Goal: Information Seeking & Learning: Learn about a topic

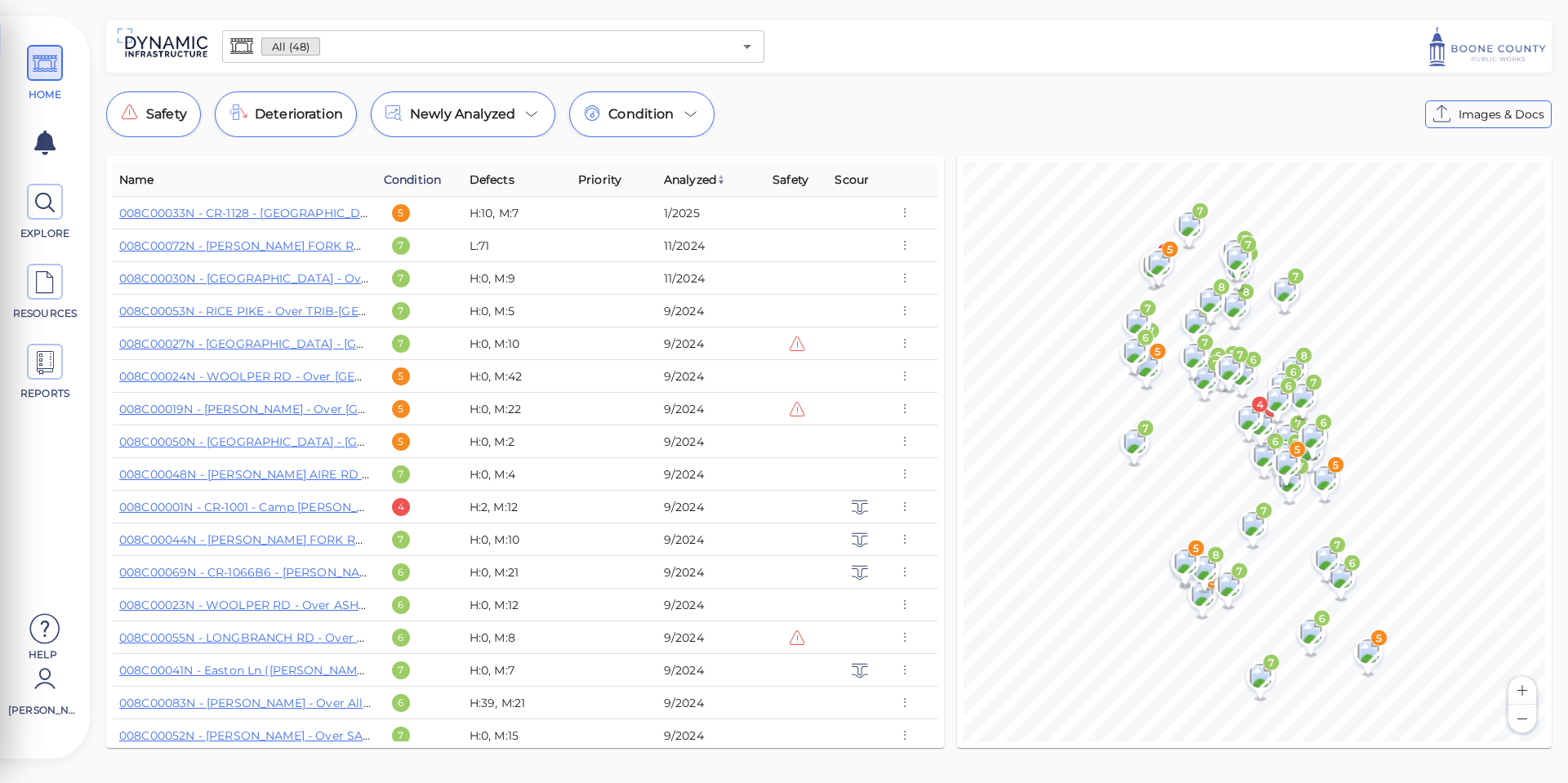
click at [406, 176] on span "Condition" at bounding box center [412, 179] width 57 height 19
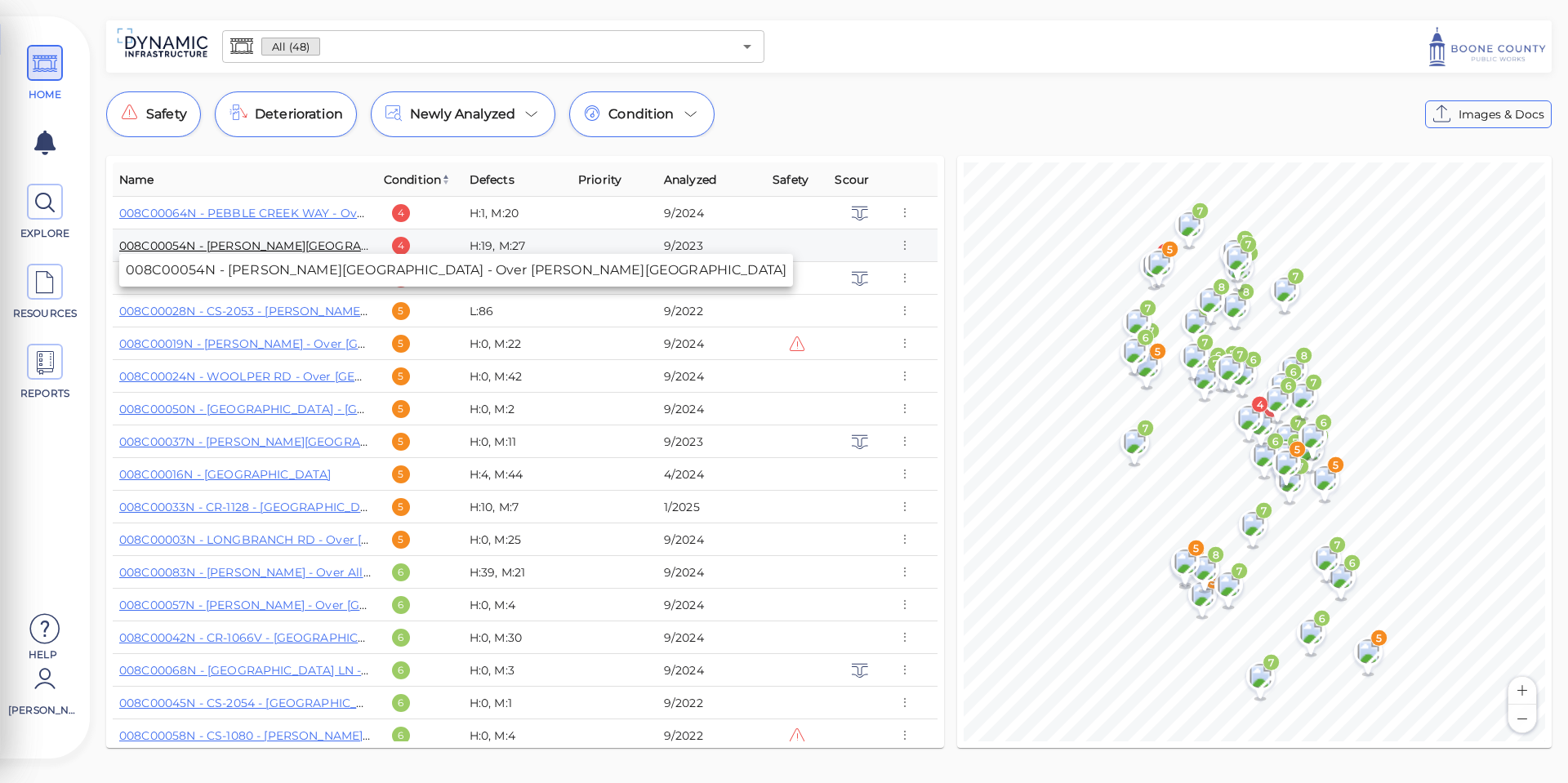
click at [285, 248] on link "008C00054N - [PERSON_NAME][GEOGRAPHIC_DATA] - Over [PERSON_NAME][GEOGRAPHIC_DAT…" at bounding box center [410, 245] width 581 height 14
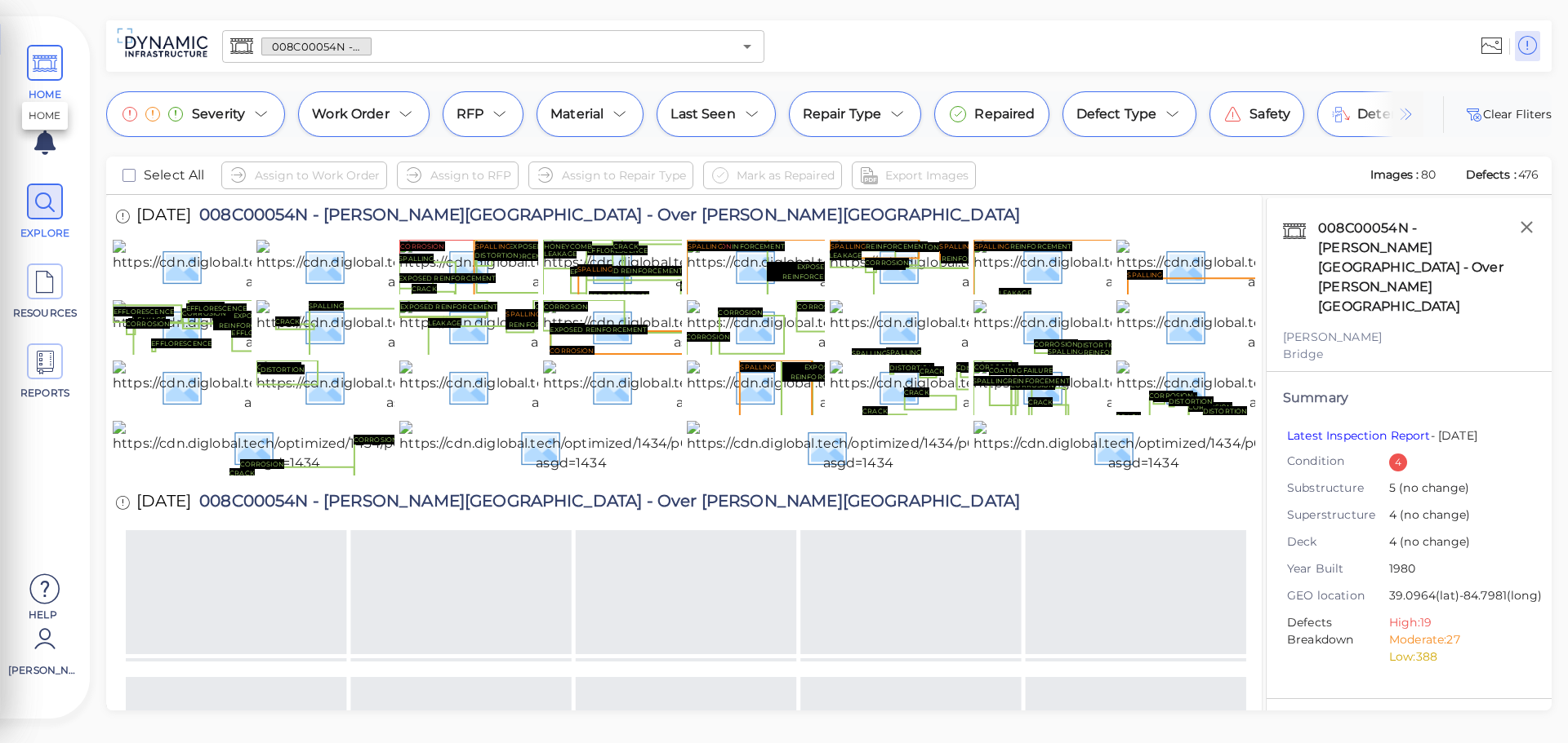
click at [51, 59] on icon at bounding box center [44, 64] width 24 height 37
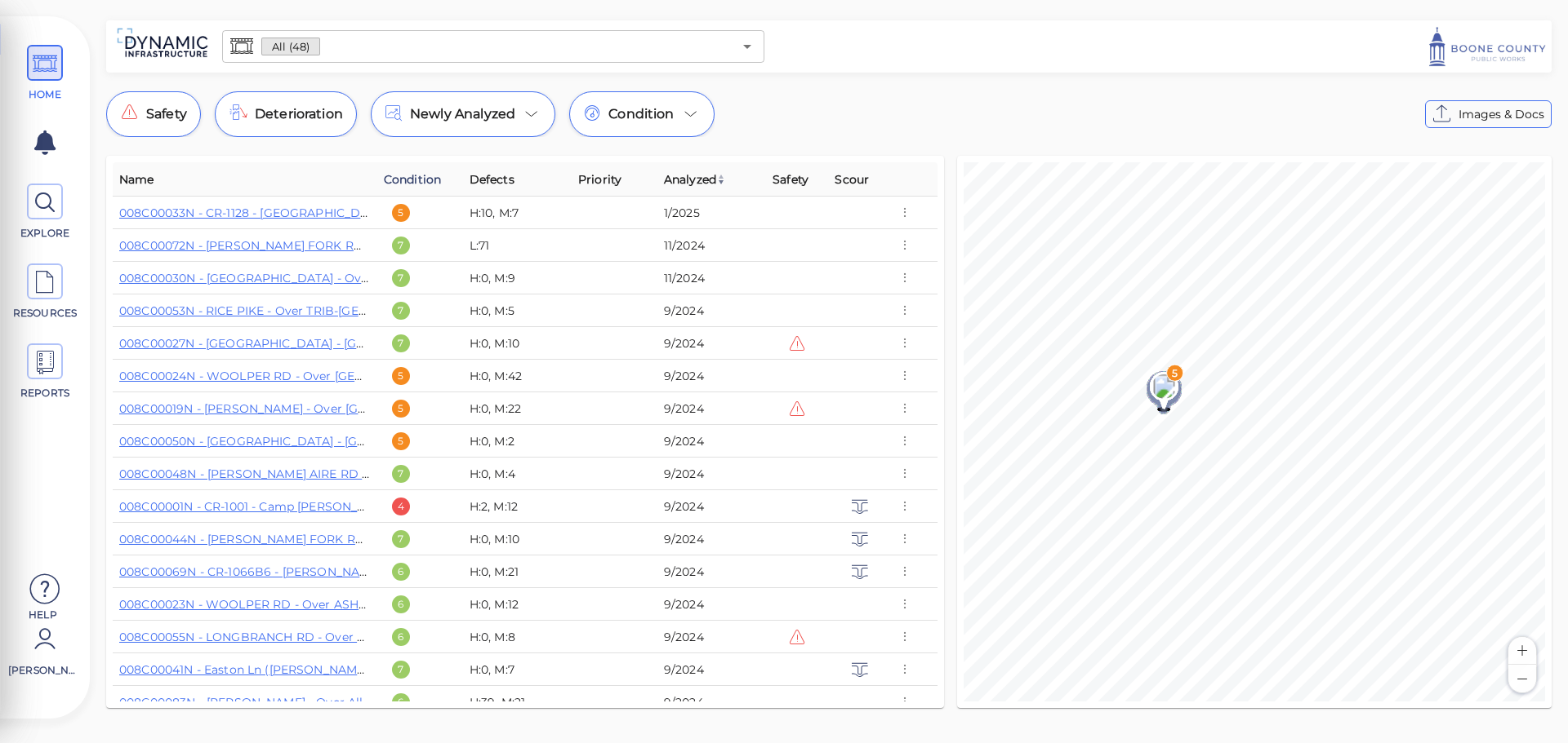
click at [404, 176] on span "Condition" at bounding box center [412, 179] width 57 height 19
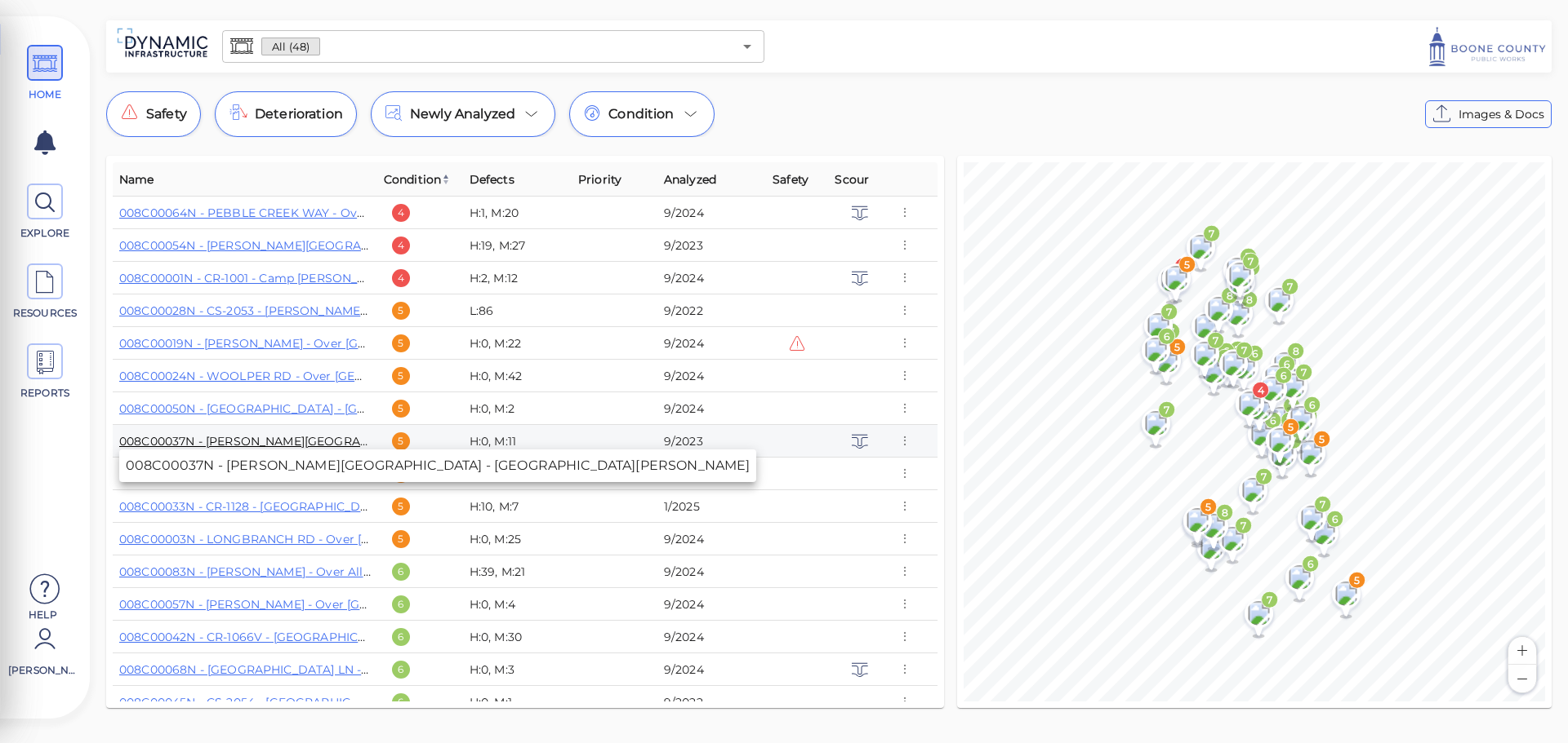
click at [263, 439] on link "008C00037N - [PERSON_NAME][GEOGRAPHIC_DATA] - [GEOGRAPHIC_DATA][PERSON_NAME]" at bounding box center [393, 440] width 549 height 14
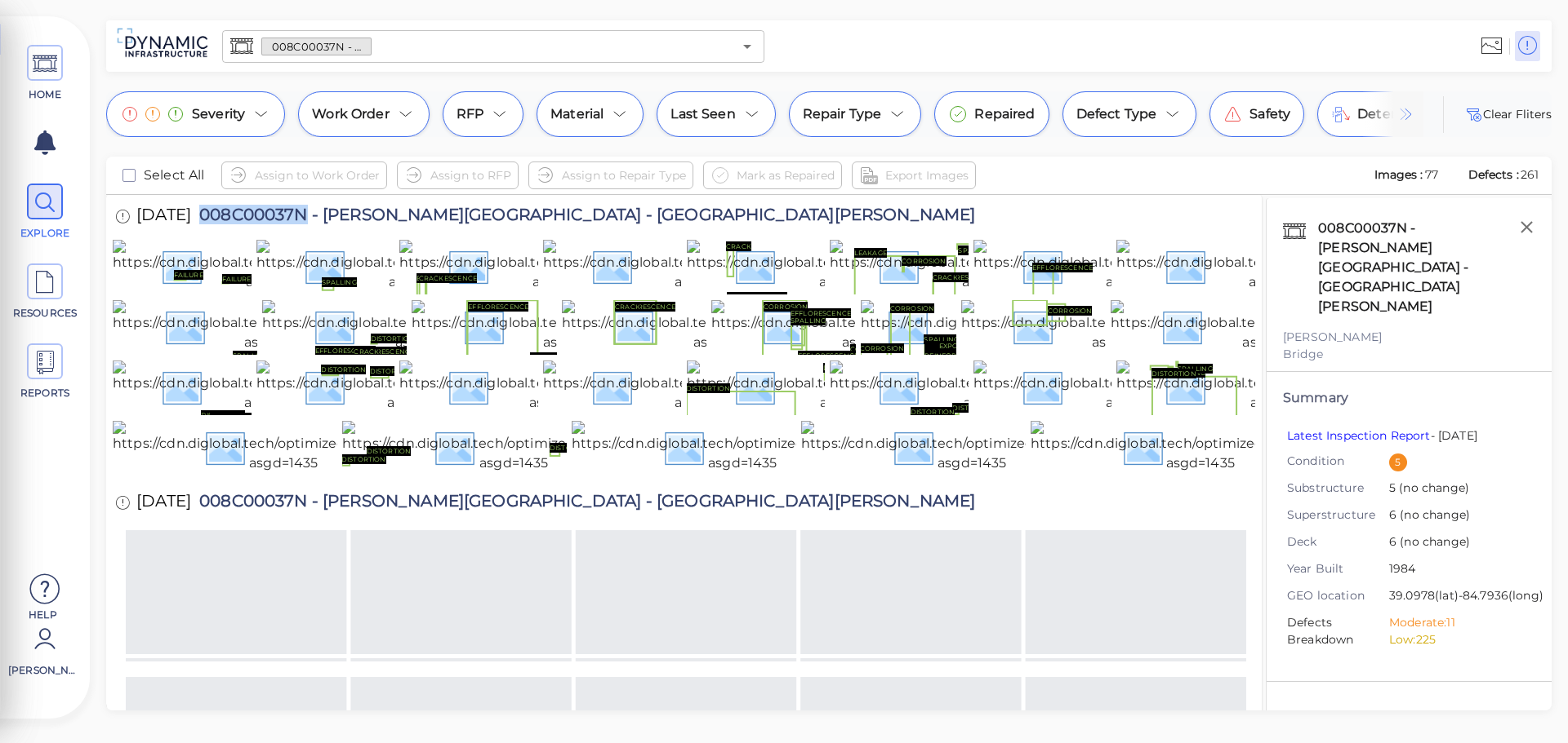
drag, startPoint x: 224, startPoint y: 213, endPoint x: 333, endPoint y: 216, distance: 109.0
click at [333, 216] on span "008C00037N - [PERSON_NAME][GEOGRAPHIC_DATA] - [GEOGRAPHIC_DATA][PERSON_NAME]" at bounding box center [582, 217] width 784 height 22
copy span "008C00037N"
click at [1378, 429] on link "Latest Inspection Report" at bounding box center [1358, 436] width 144 height 14
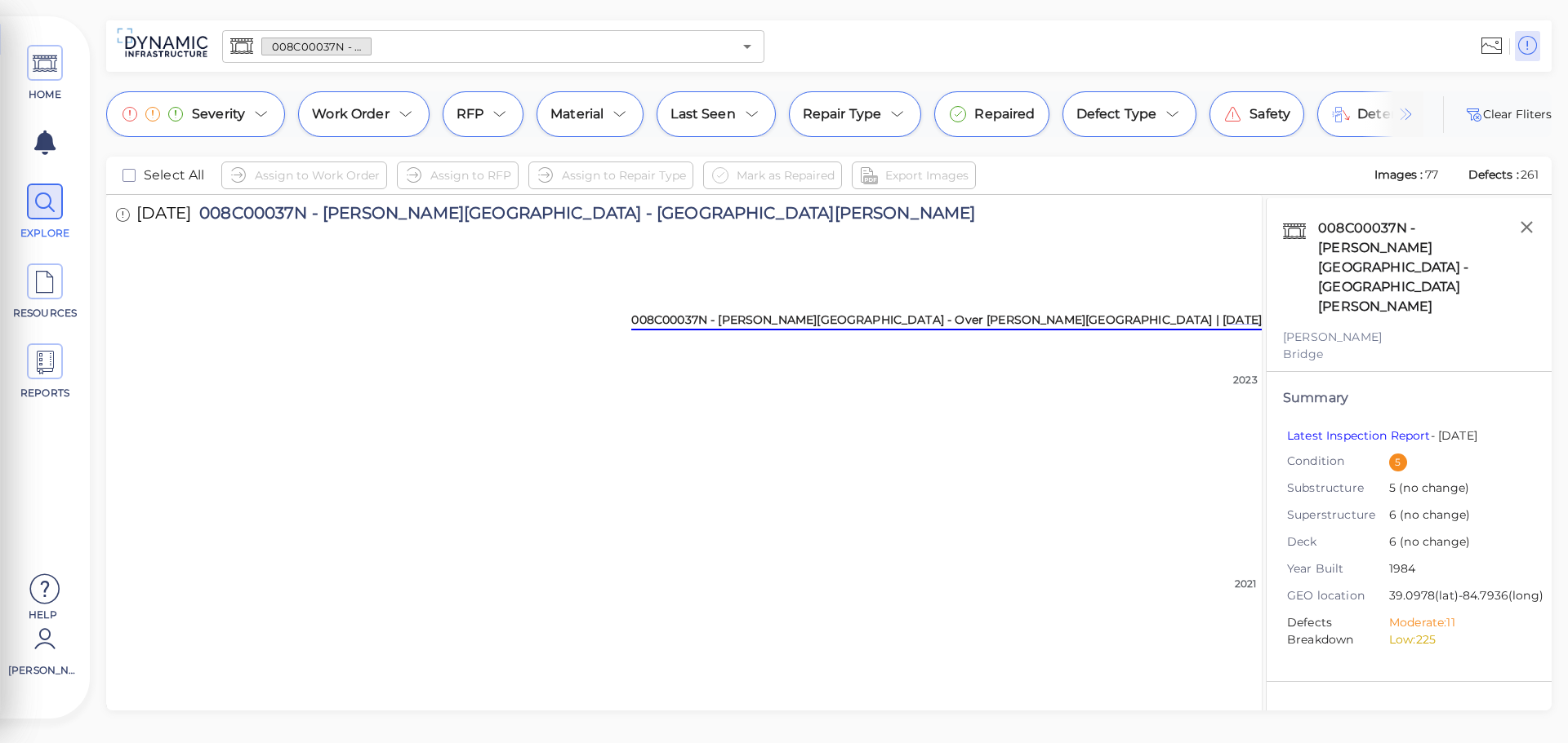
scroll to position [490, 0]
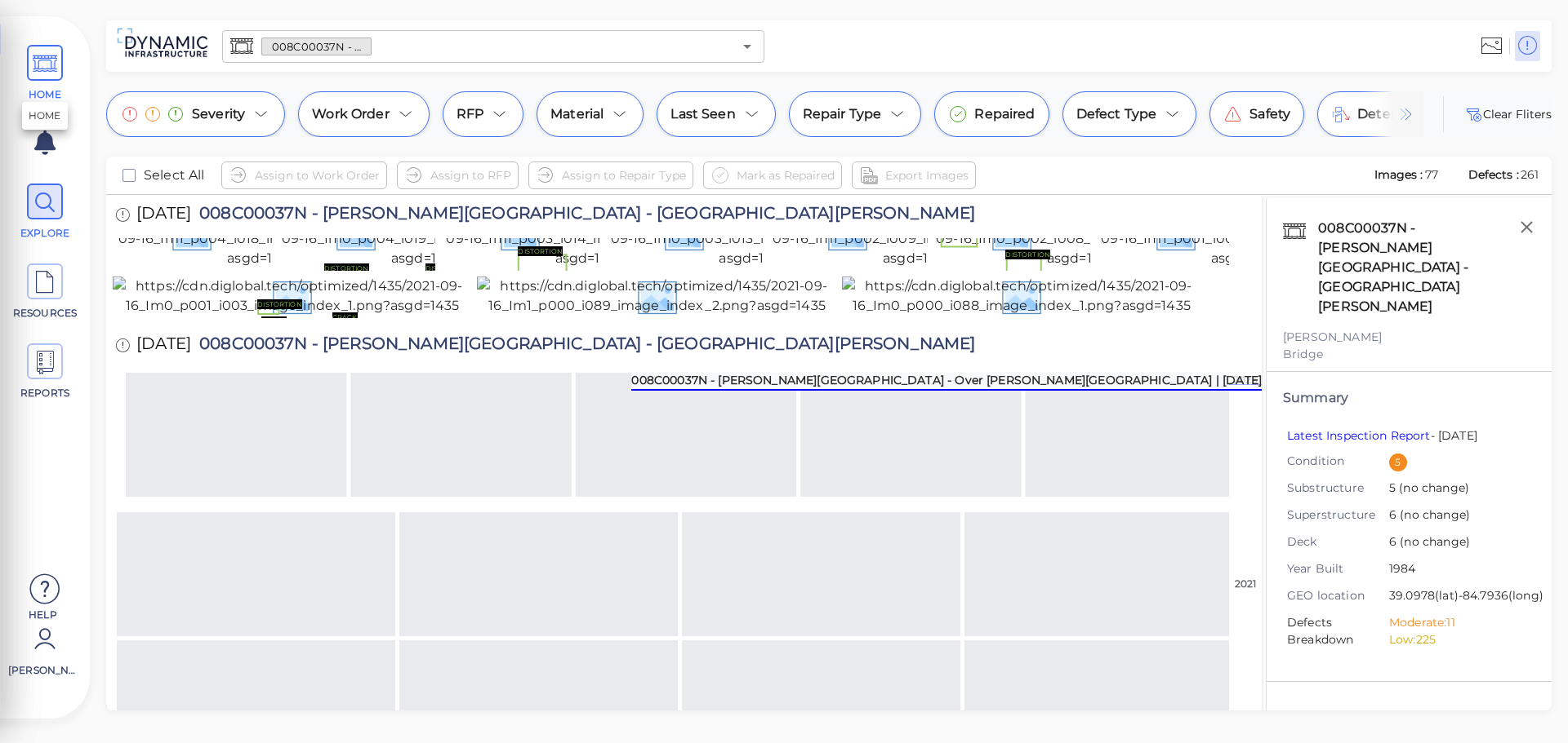
click at [57, 65] on icon at bounding box center [44, 64] width 24 height 37
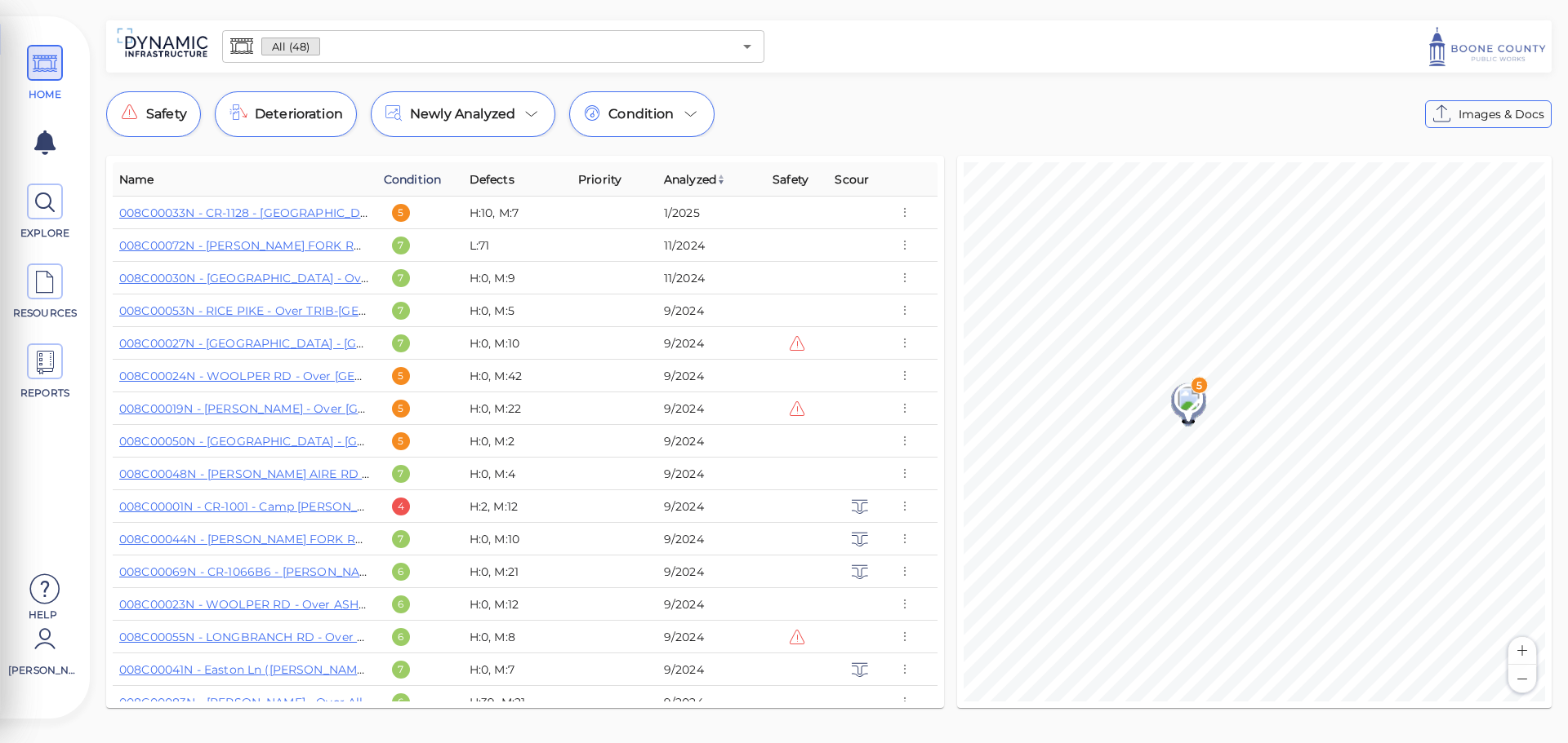
click at [413, 181] on span "Condition" at bounding box center [412, 179] width 57 height 19
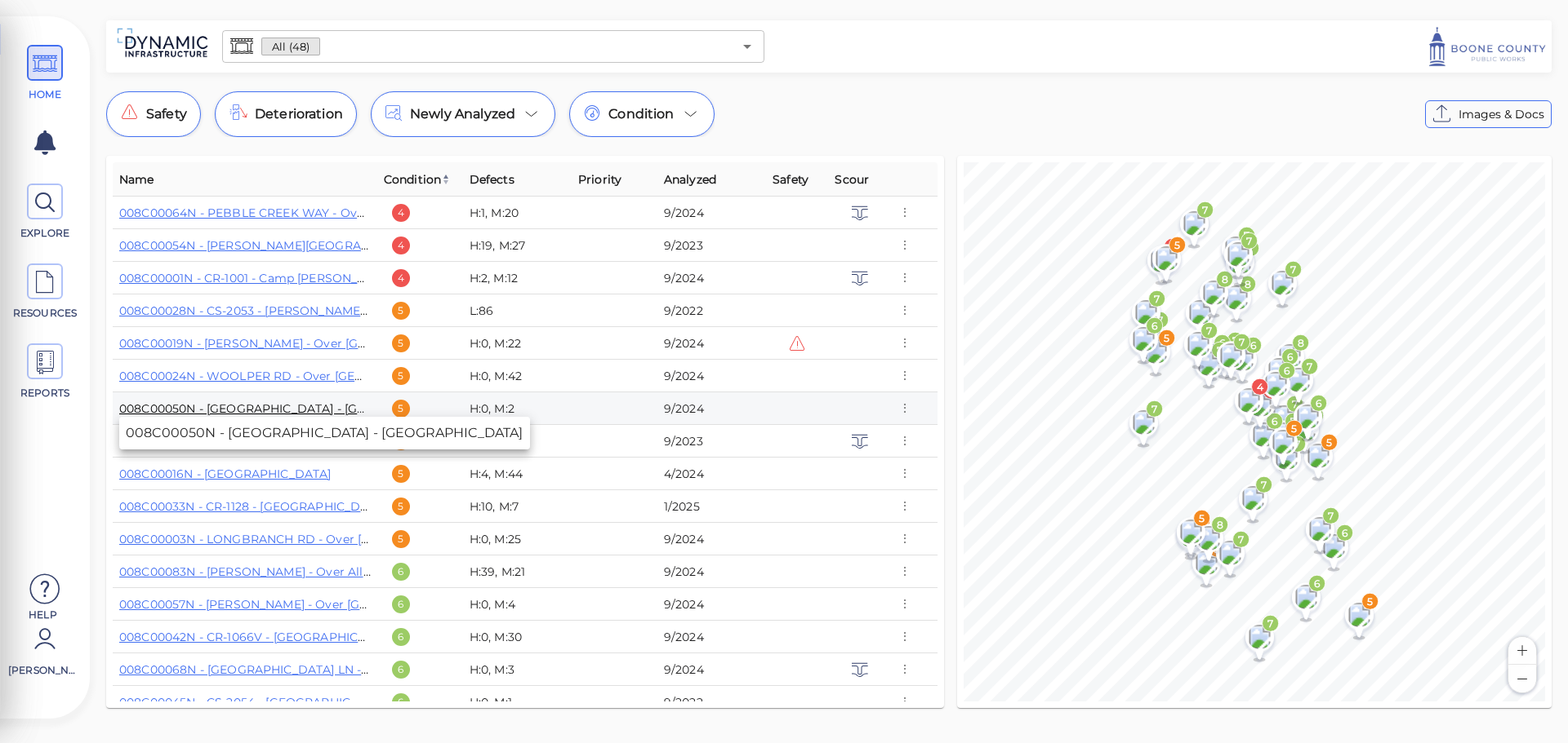
click at [235, 403] on link "008C00050N - [GEOGRAPHIC_DATA] - [GEOGRAPHIC_DATA]" at bounding box center [296, 409] width 353 height 14
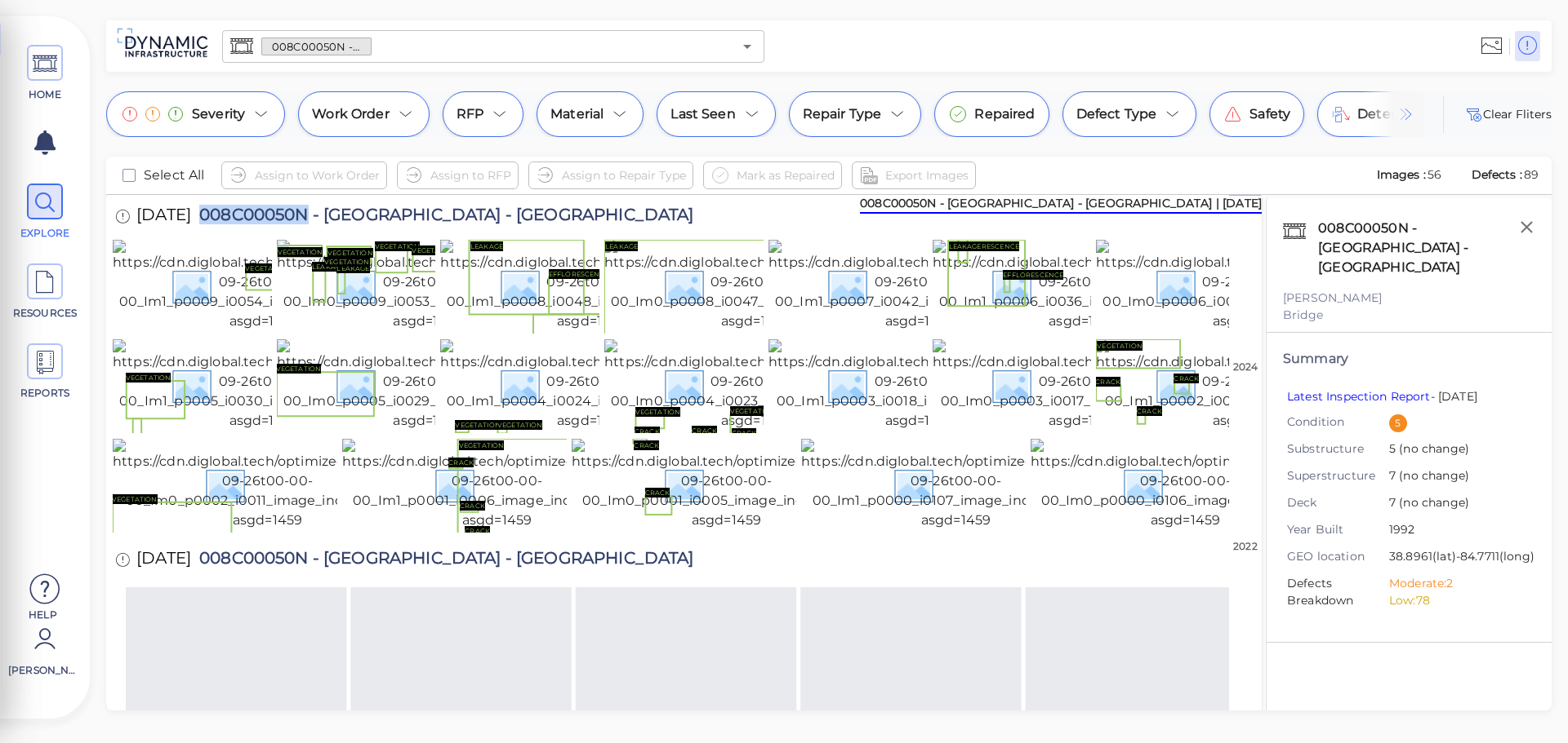
drag, startPoint x: 227, startPoint y: 209, endPoint x: 337, endPoint y: 210, distance: 110.0
click at [337, 210] on span "008C00050N - [GEOGRAPHIC_DATA] - [GEOGRAPHIC_DATA]" at bounding box center [443, 217] width 503 height 22
copy span "008C00050N"
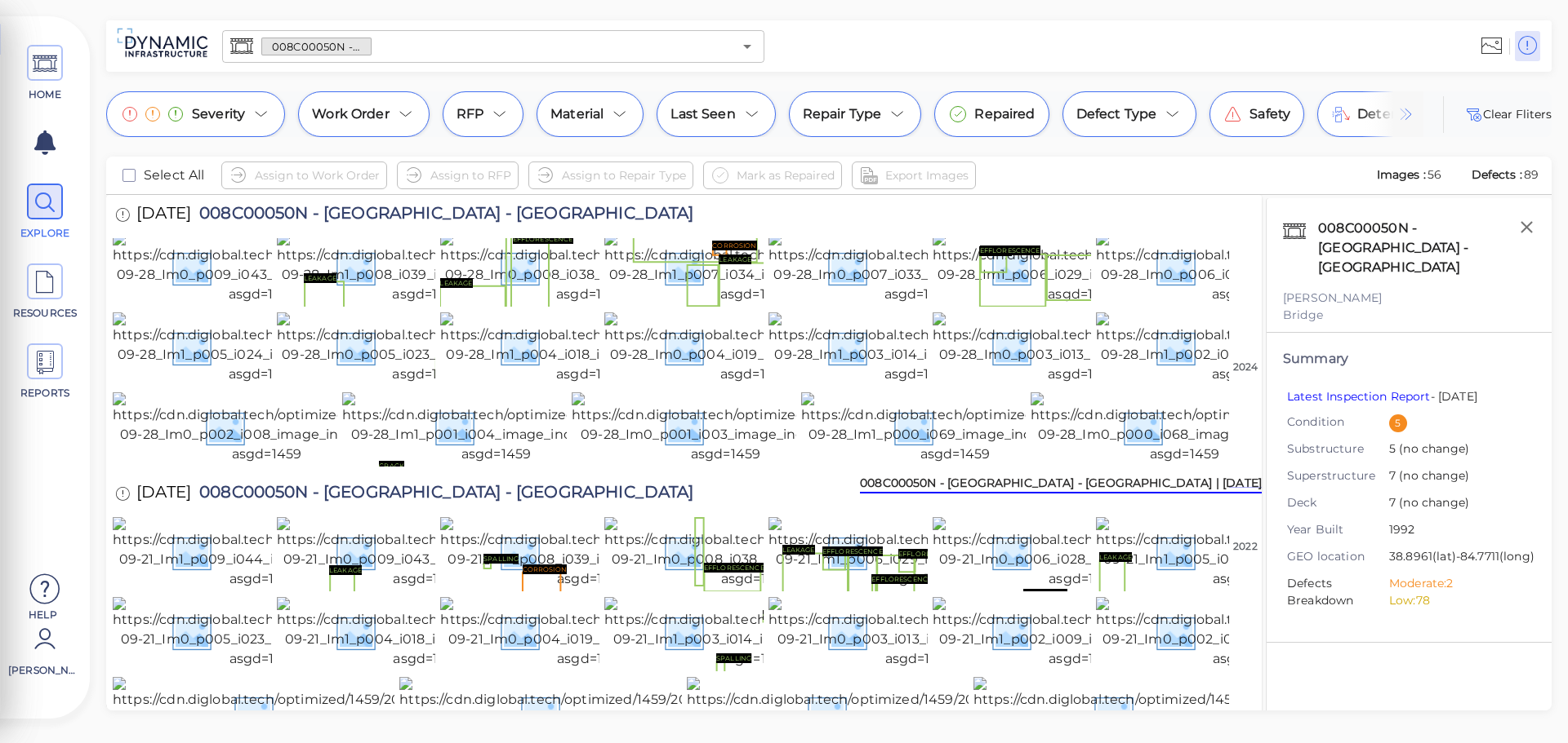
scroll to position [581, 0]
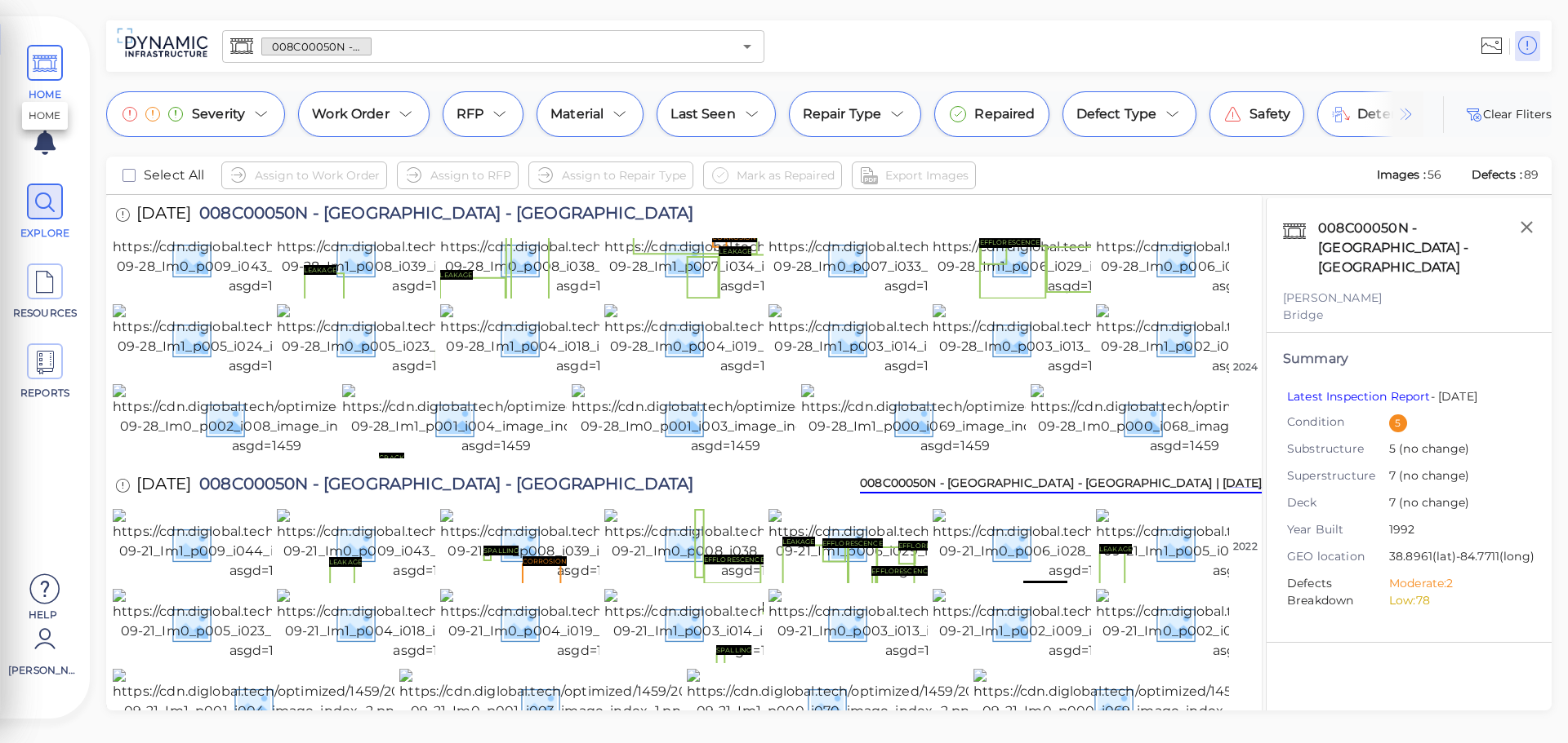
click at [33, 54] on icon at bounding box center [44, 64] width 24 height 37
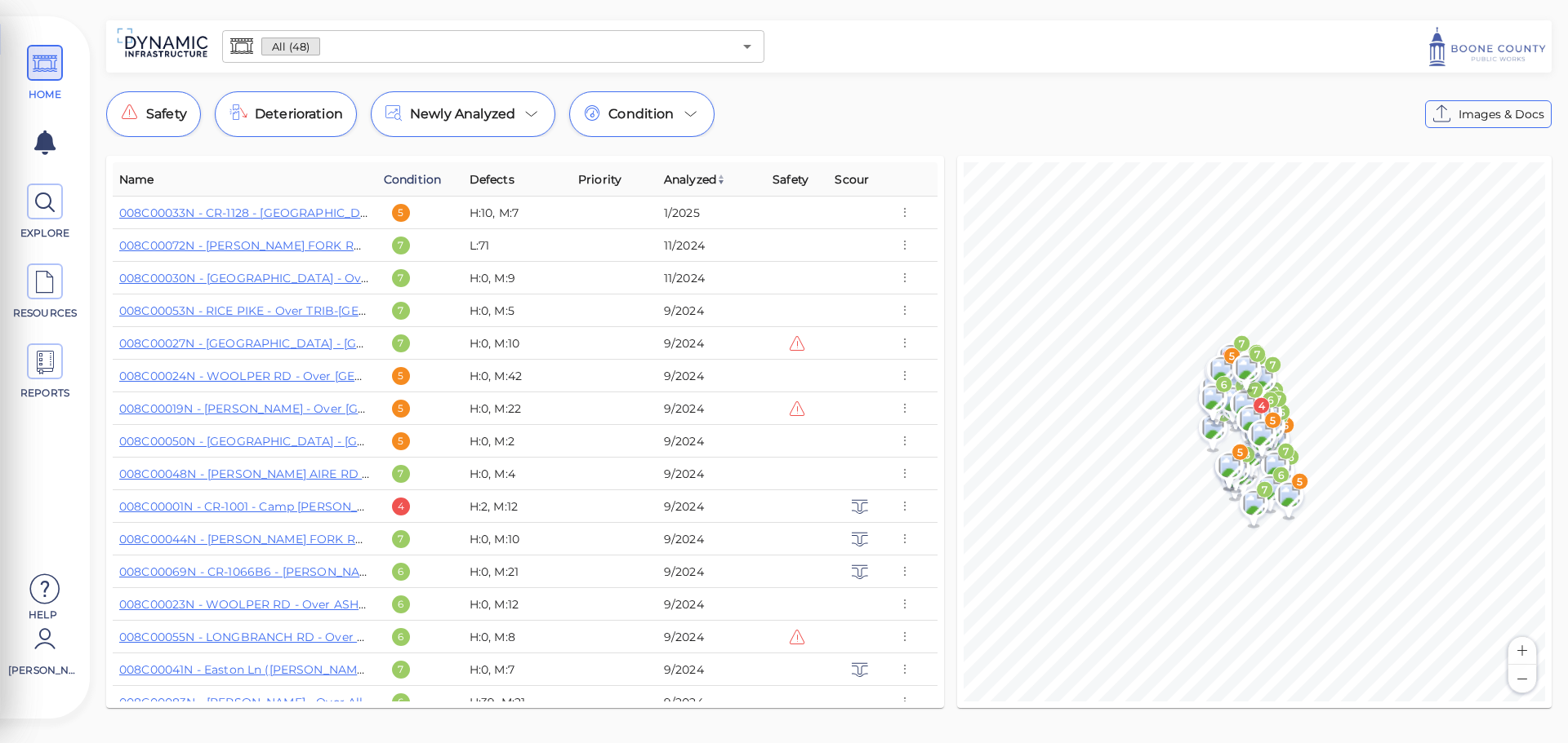
click at [419, 181] on span "Condition" at bounding box center [412, 179] width 57 height 19
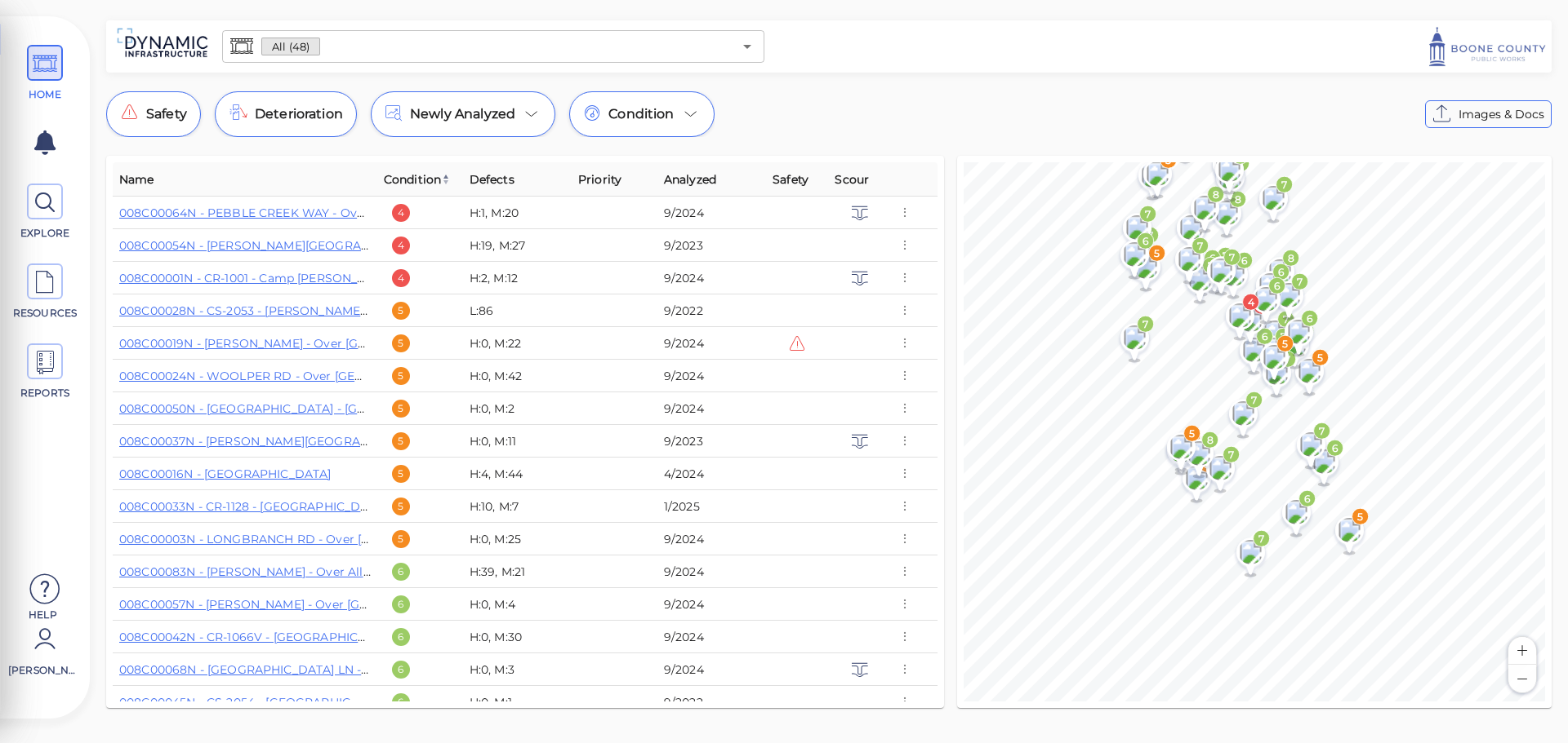
click at [1524, 652] on button "Zoom in" at bounding box center [1522, 650] width 28 height 28
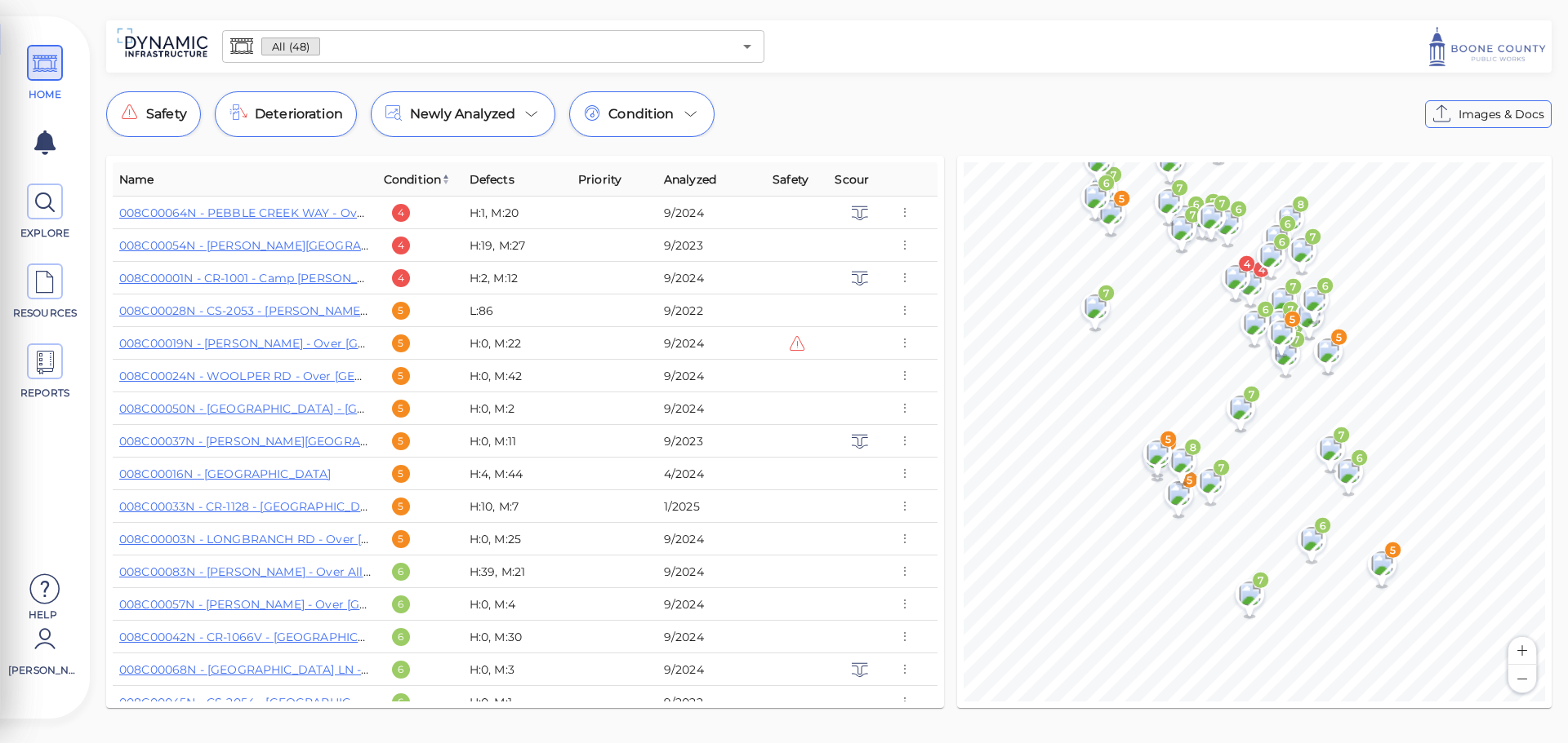
click at [1524, 652] on button "Zoom in" at bounding box center [1522, 650] width 28 height 28
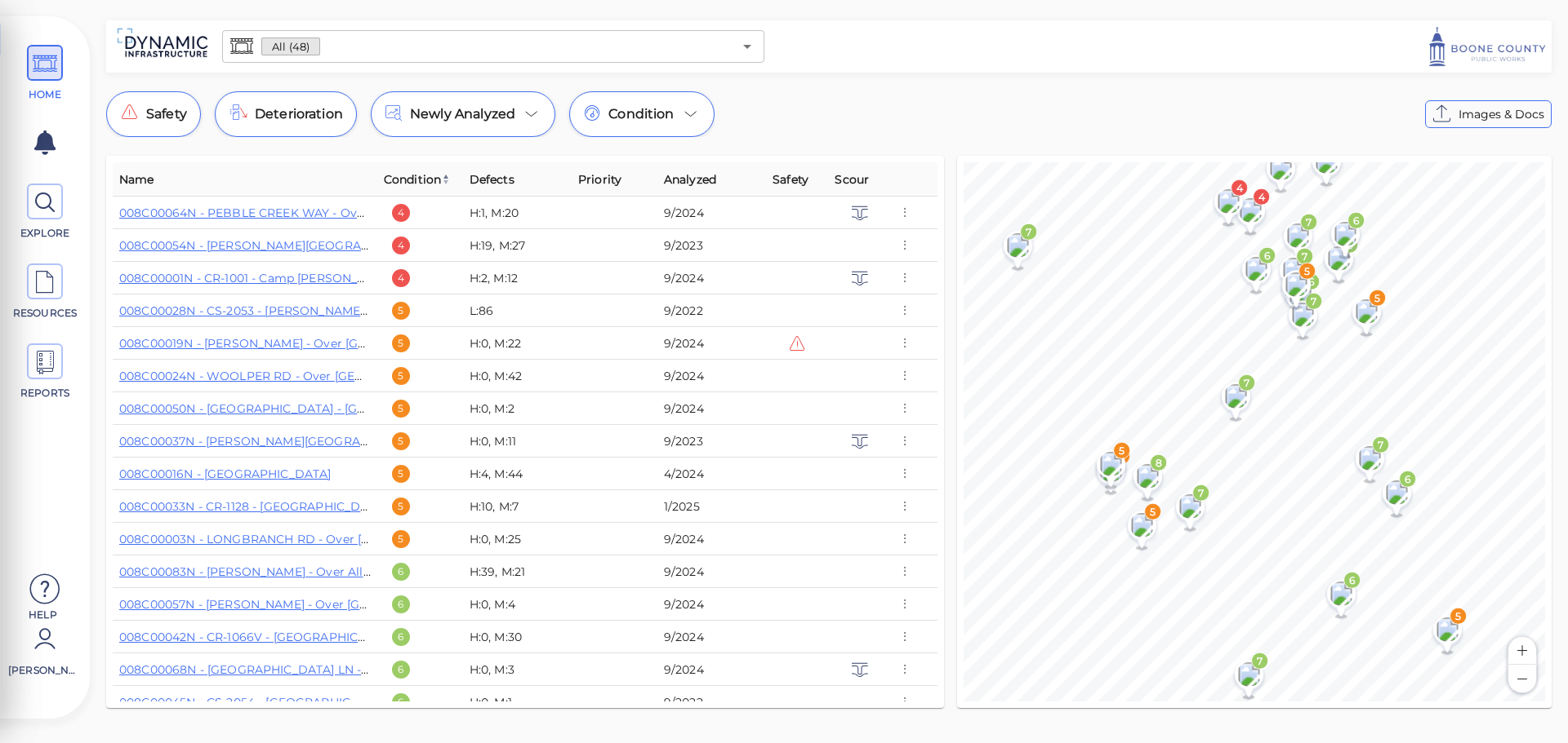
click at [1524, 652] on button "Zoom in" at bounding box center [1522, 650] width 28 height 28
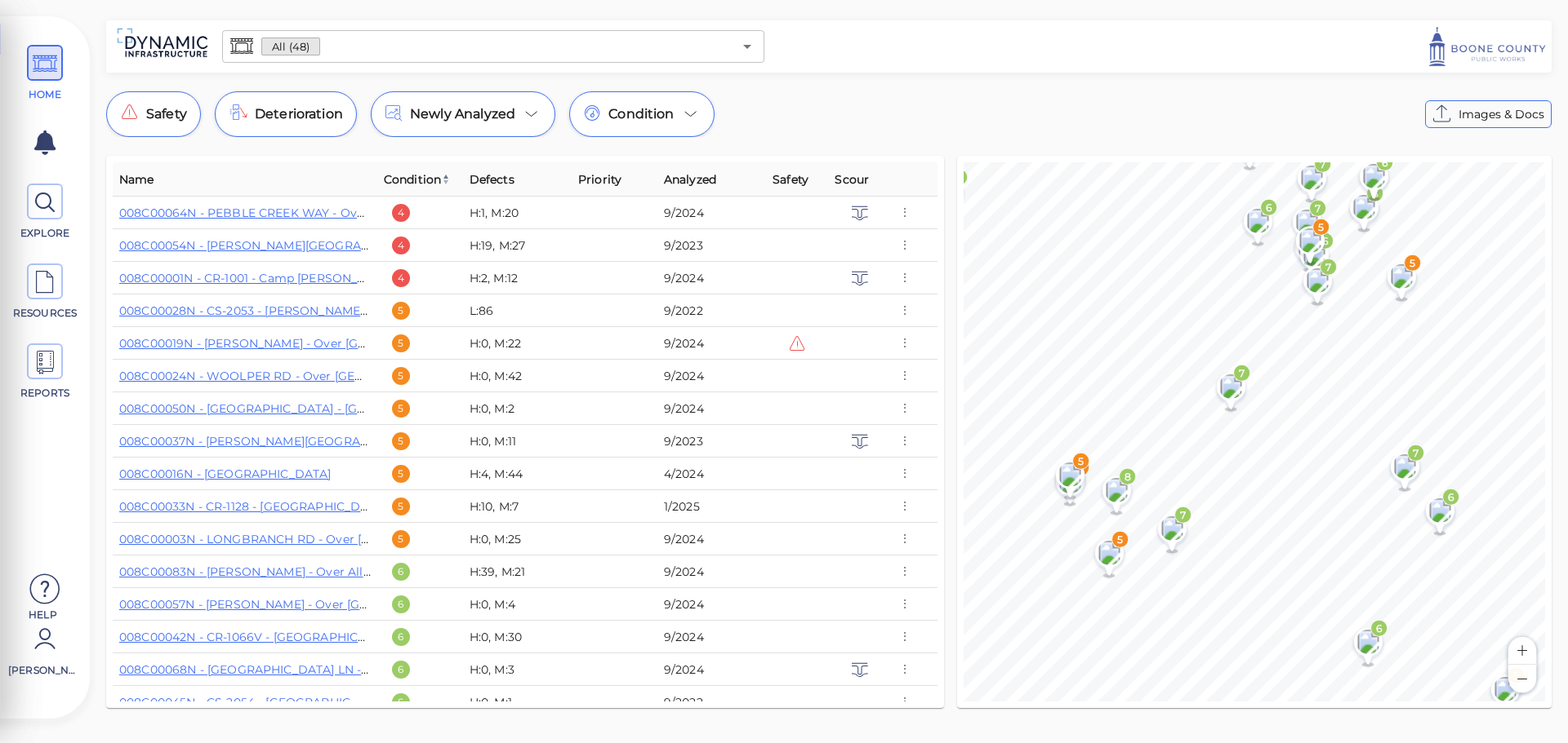
click at [1524, 652] on button "Zoom in" at bounding box center [1522, 650] width 28 height 28
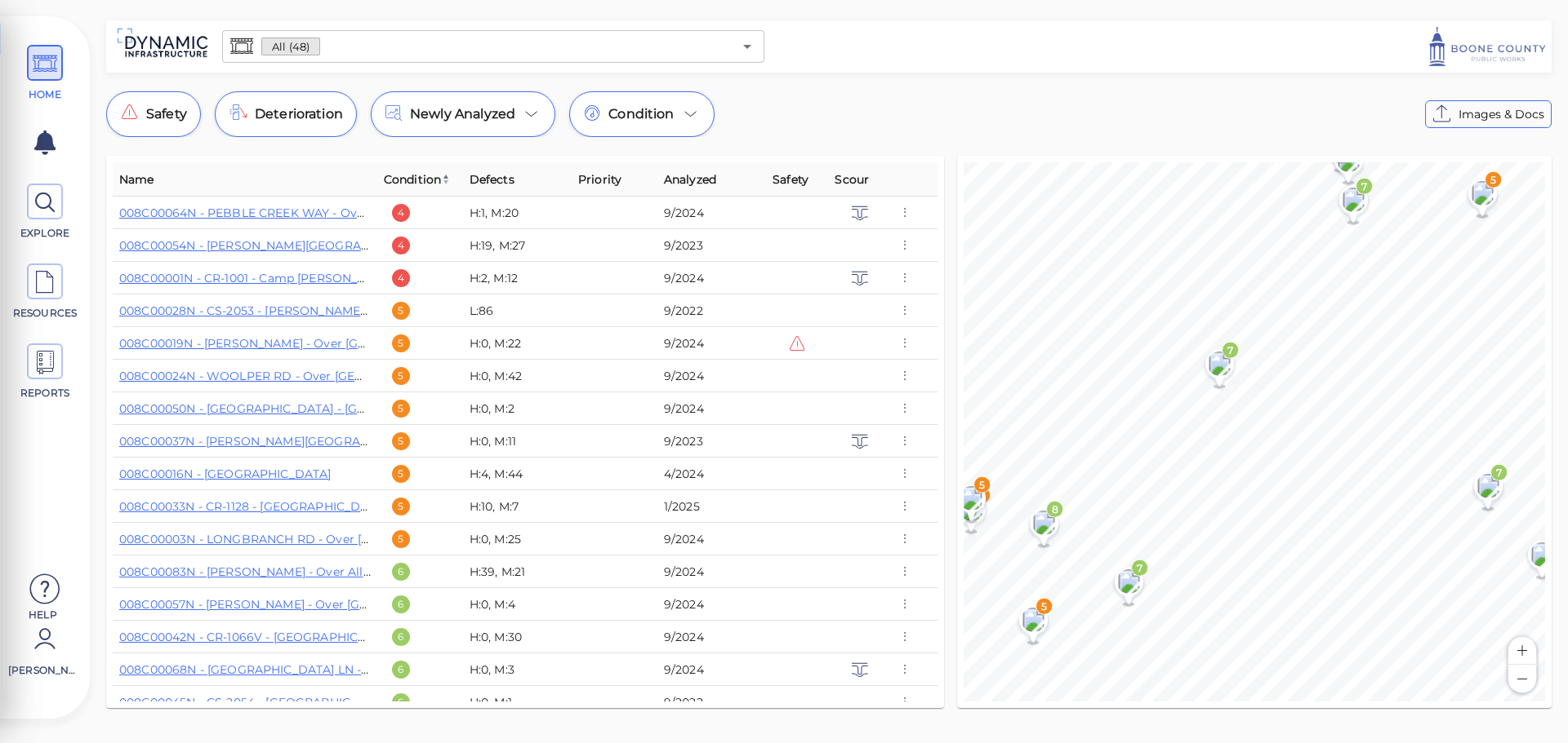
click at [1524, 652] on button "Zoom in" at bounding box center [1522, 650] width 28 height 28
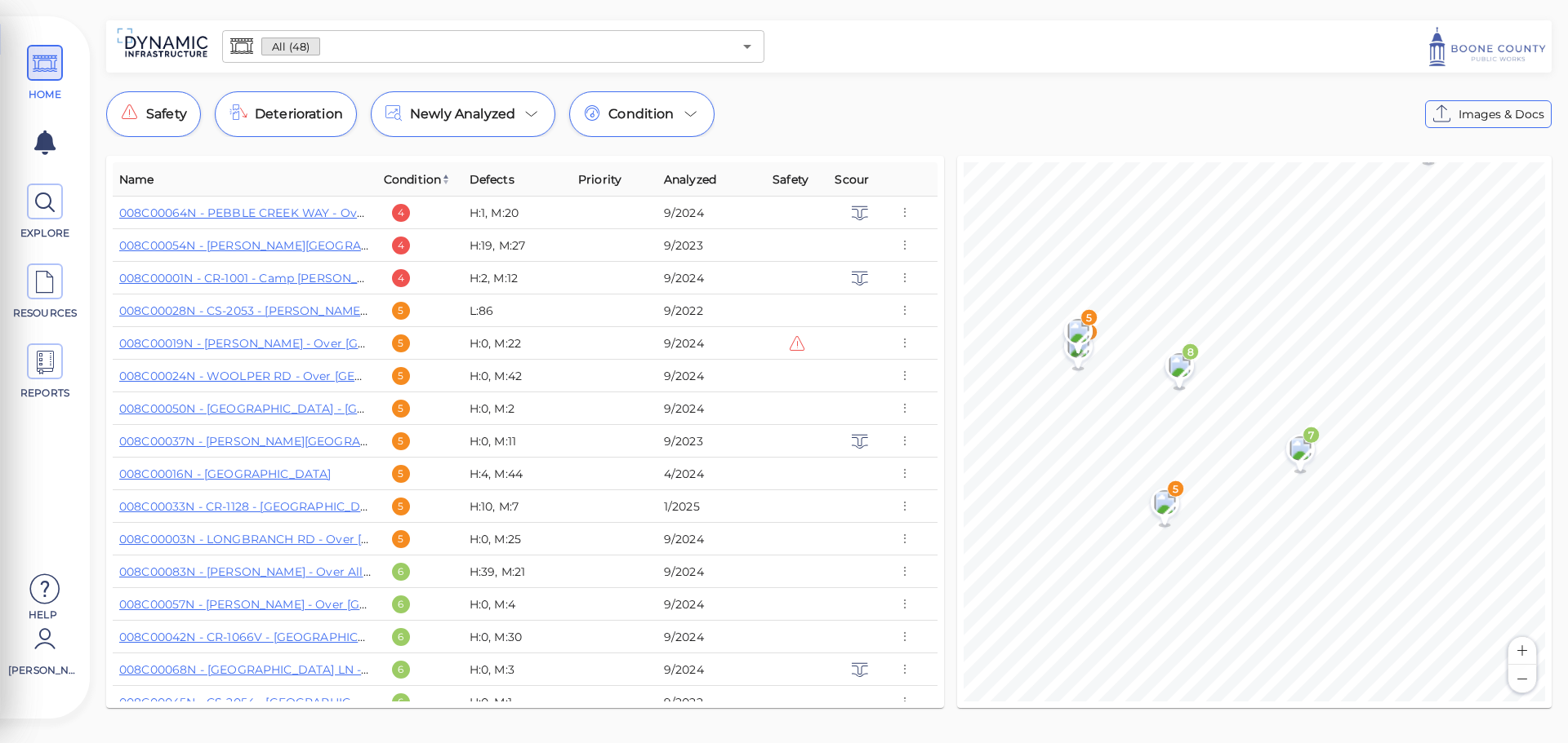
click at [1523, 652] on button "Zoom in" at bounding box center [1522, 650] width 28 height 28
click at [1334, 0] on html "This app is not optimized for mobile screens. Please access using a desktop or …" at bounding box center [784, 0] width 1568 height 0
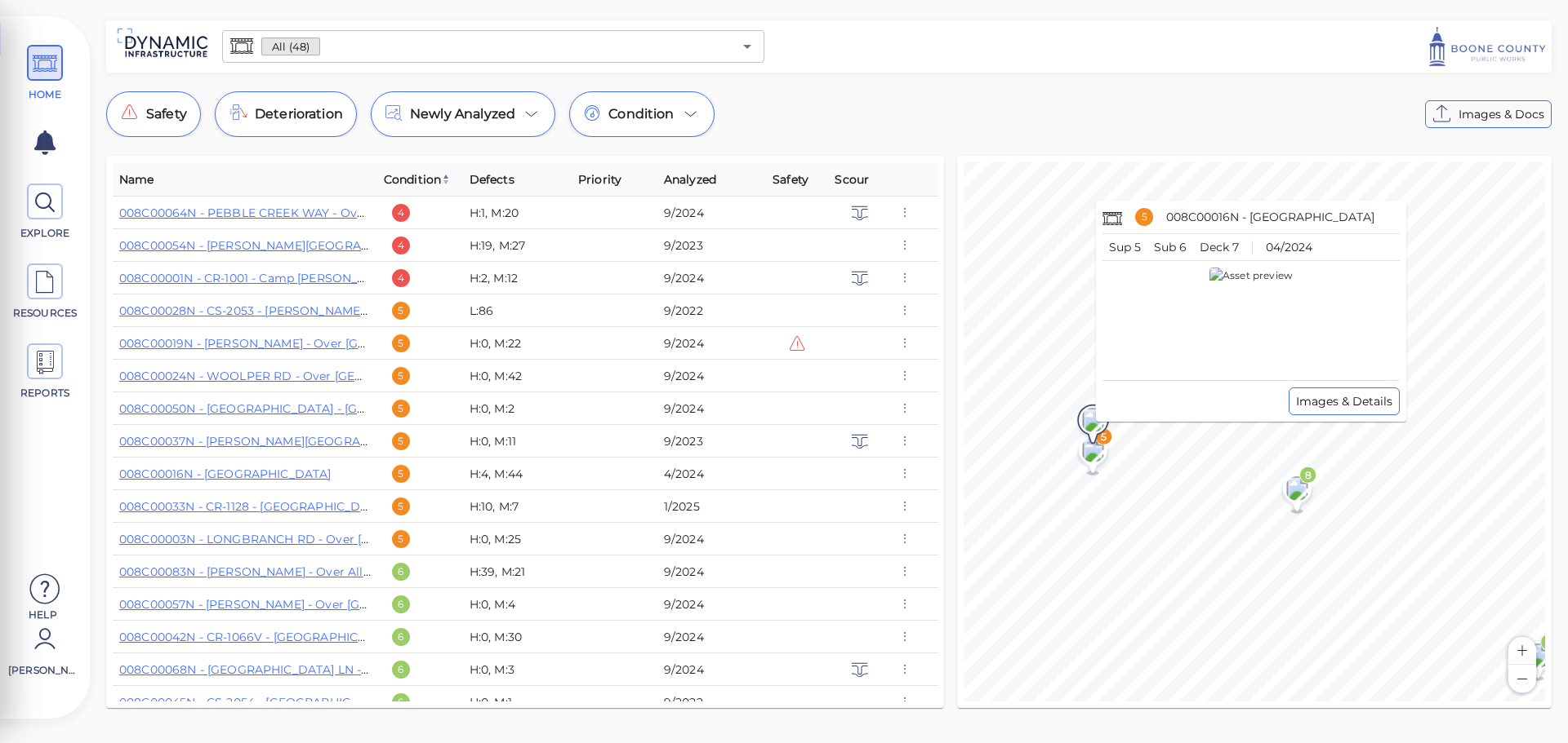
click at [1088, 415] on image at bounding box center [1092, 419] width 36 height 24
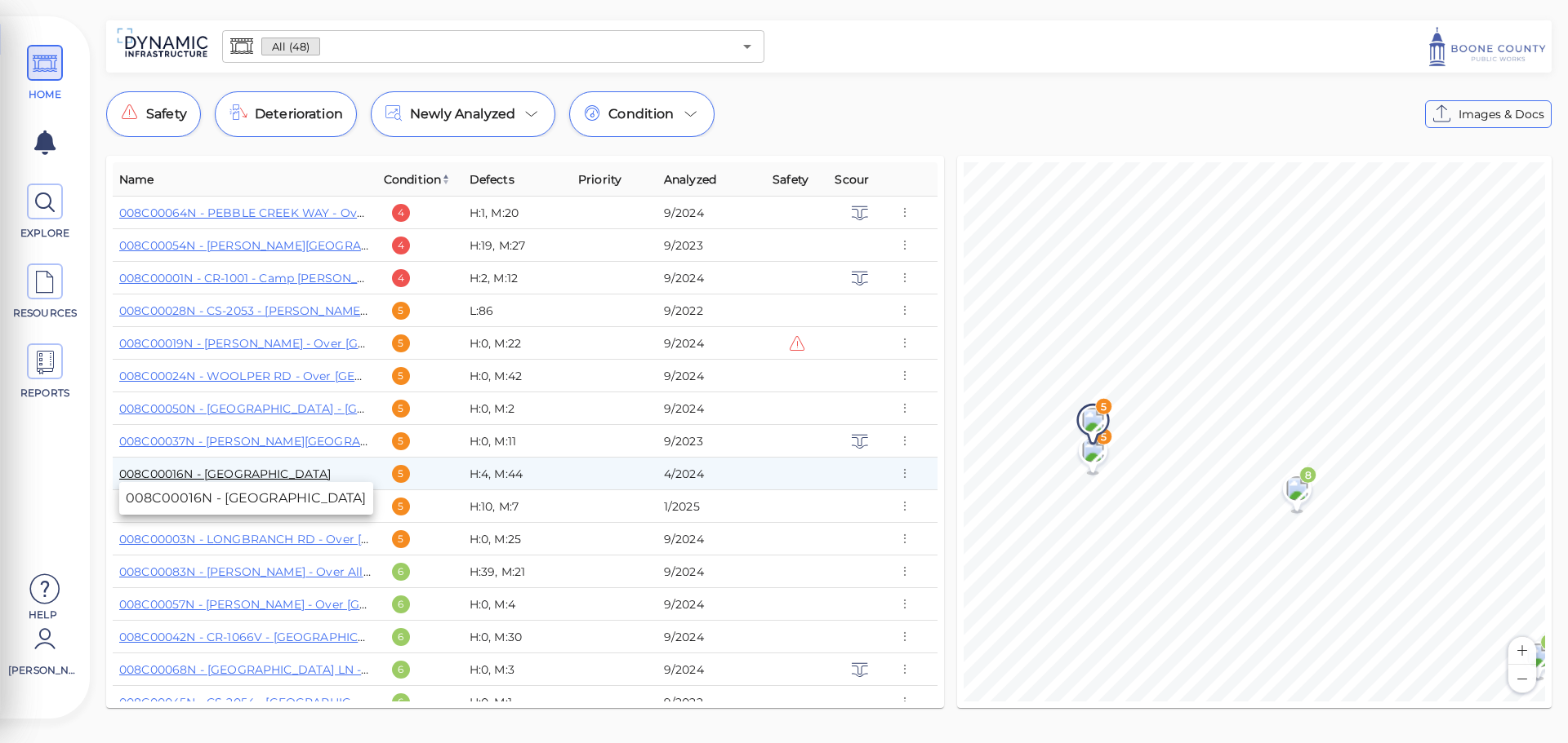
click at [205, 471] on link "008C00016N - [GEOGRAPHIC_DATA]" at bounding box center [226, 473] width 212 height 14
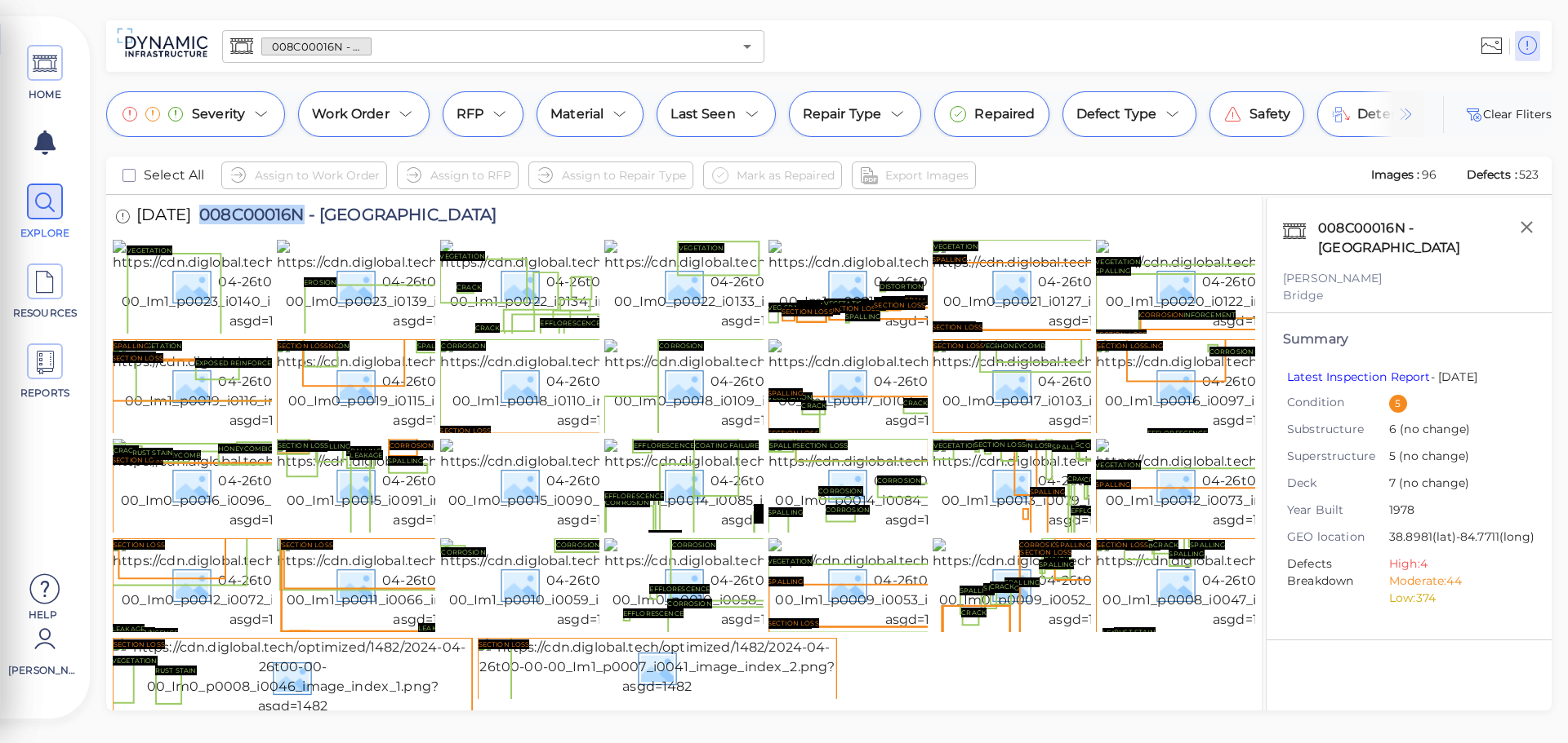
drag, startPoint x: 230, startPoint y: 214, endPoint x: 328, endPoint y: 214, distance: 98.0
click at [328, 214] on span "008C00016N - [GEOGRAPHIC_DATA]" at bounding box center [344, 217] width 307 height 22
copy span "008C00016N"
click at [544, 332] on img at bounding box center [591, 285] width 303 height 92
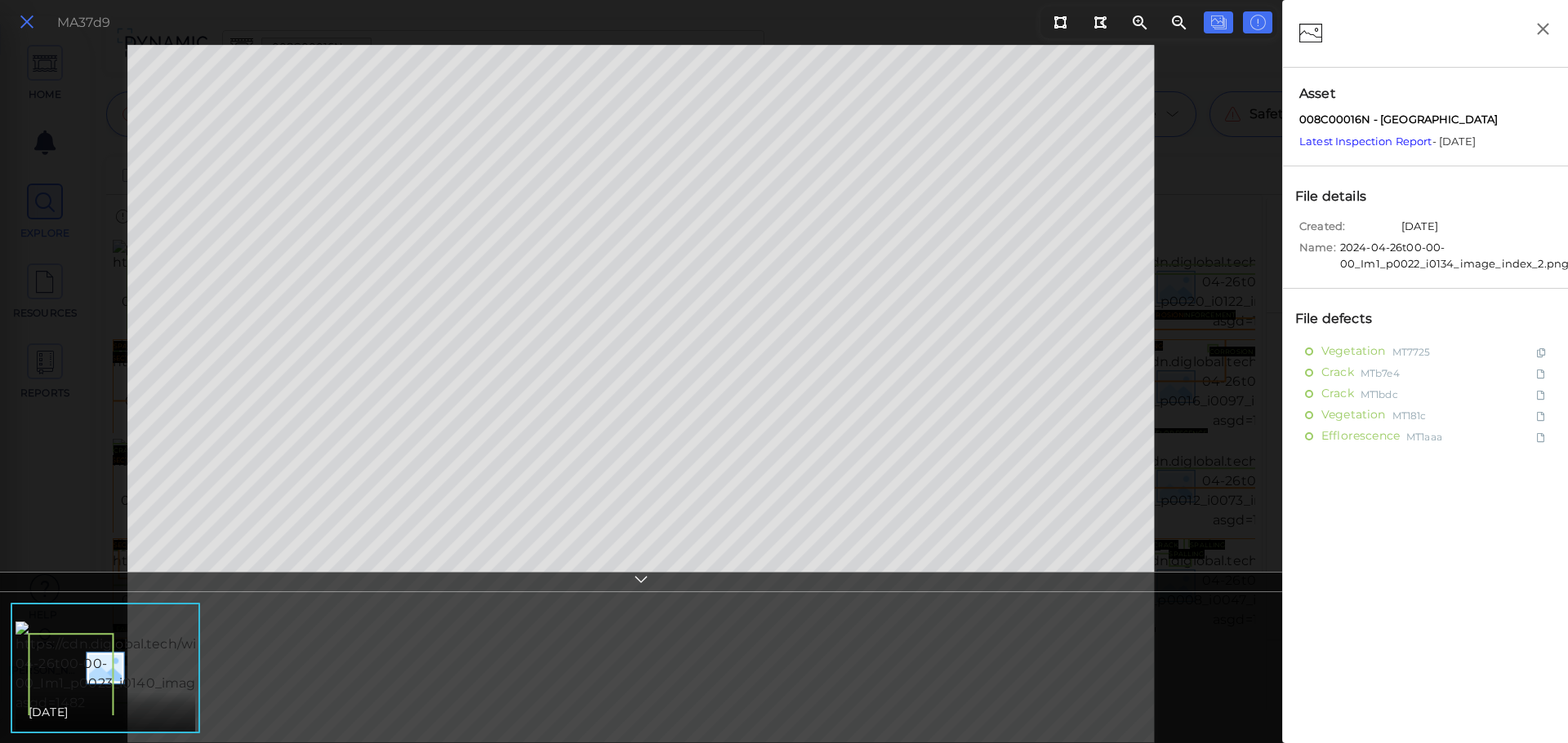
click at [20, 24] on icon at bounding box center [27, 22] width 18 height 22
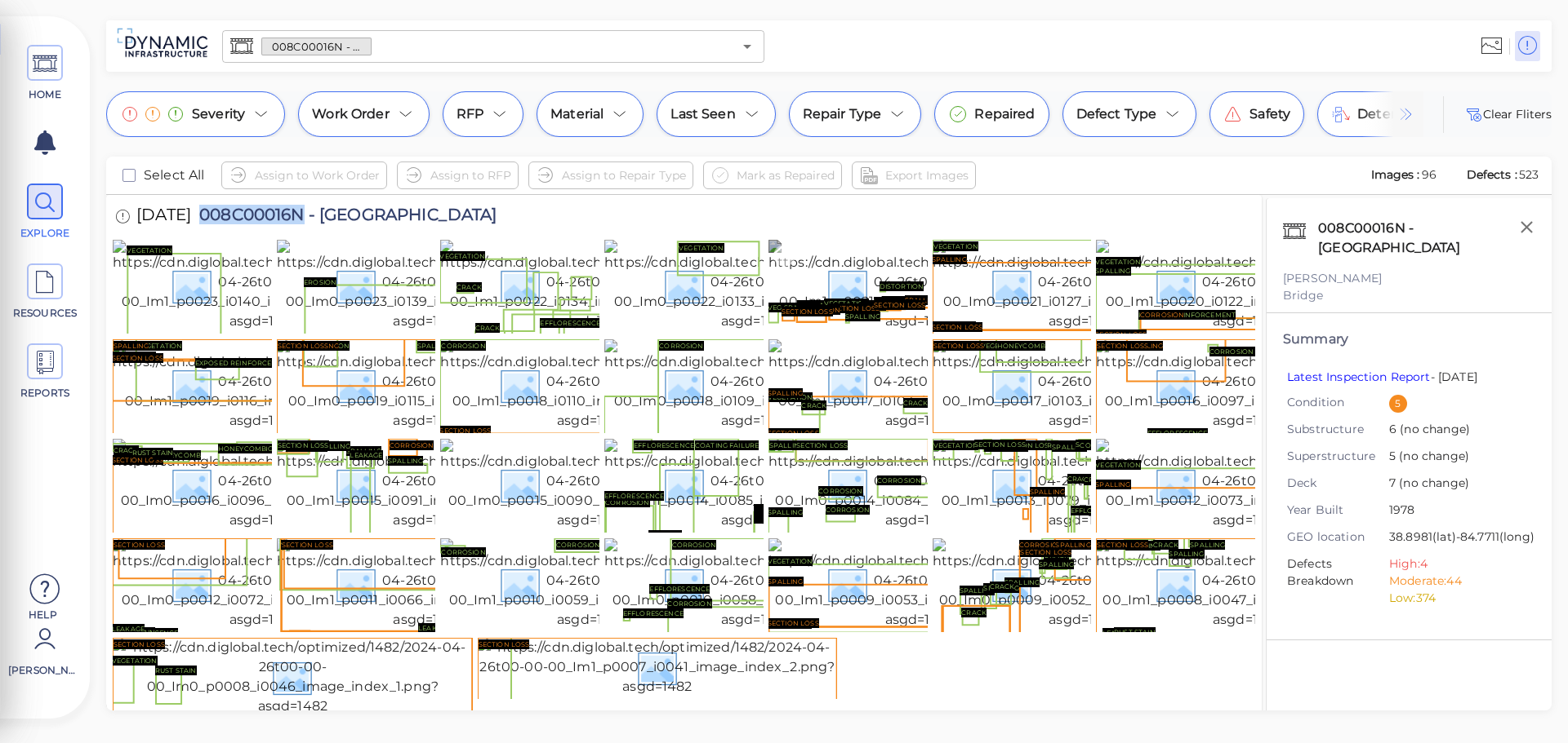
click at [809, 332] on img at bounding box center [920, 285] width 303 height 92
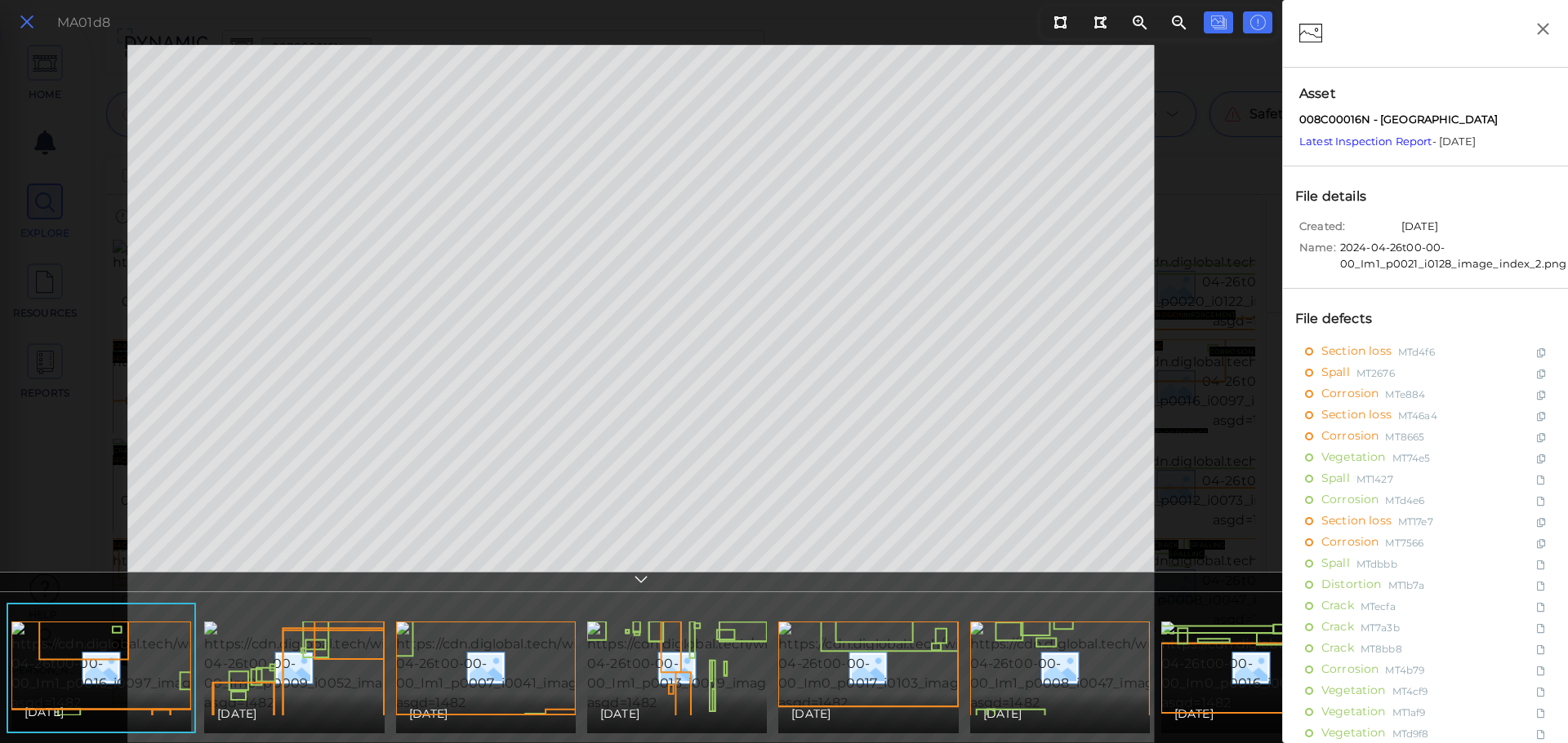
click at [21, 18] on icon at bounding box center [27, 22] width 18 height 22
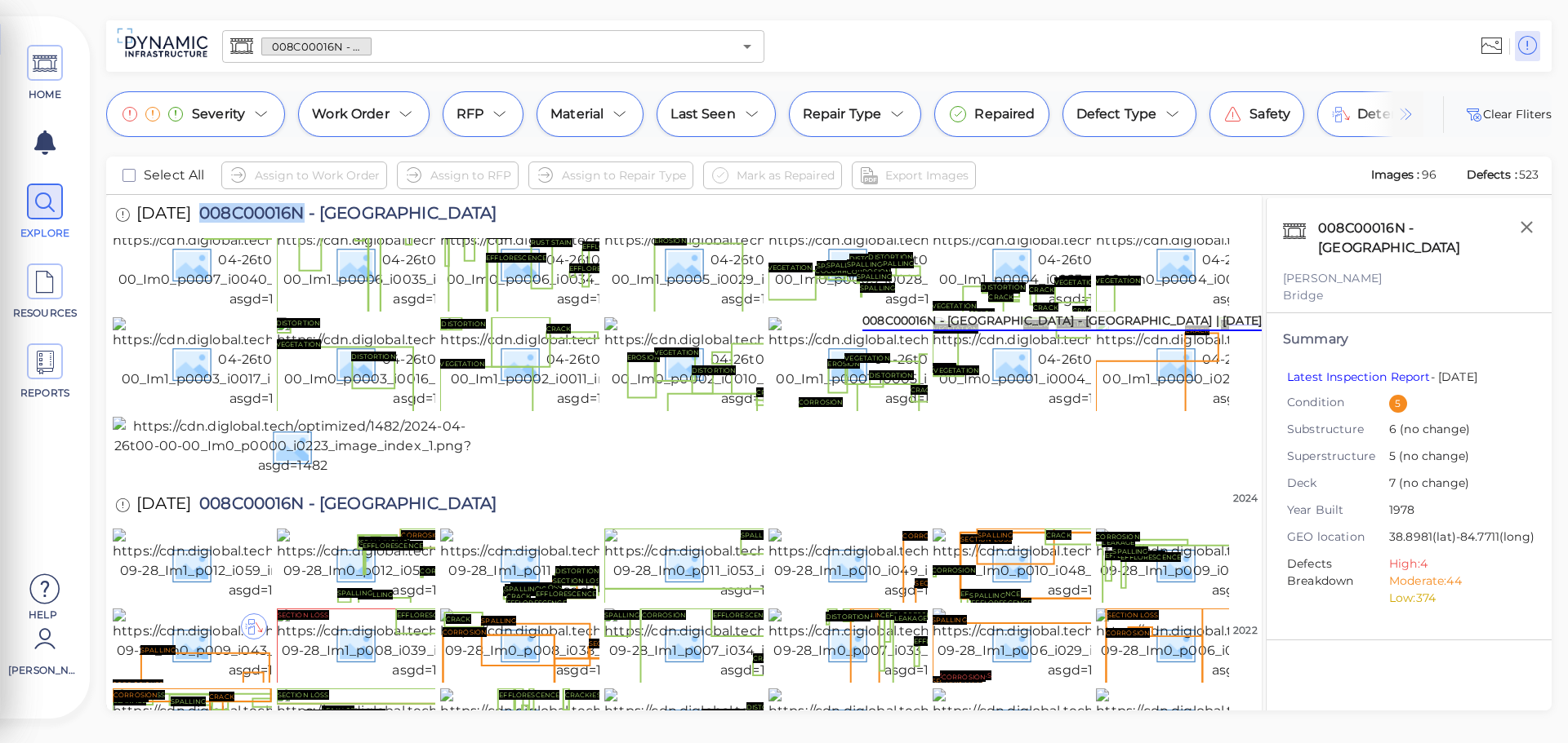
scroll to position [571, 0]
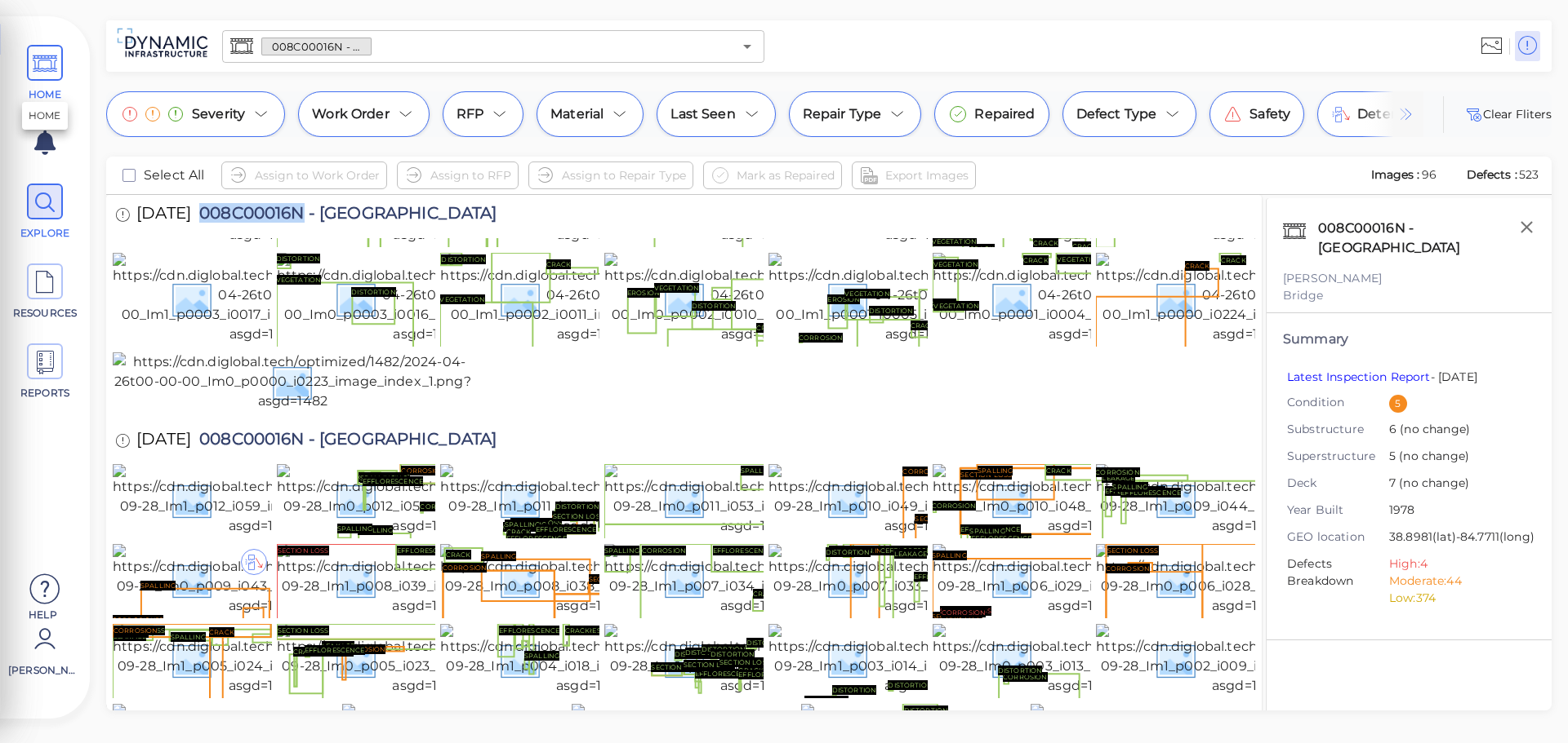
click at [42, 65] on icon at bounding box center [44, 64] width 24 height 37
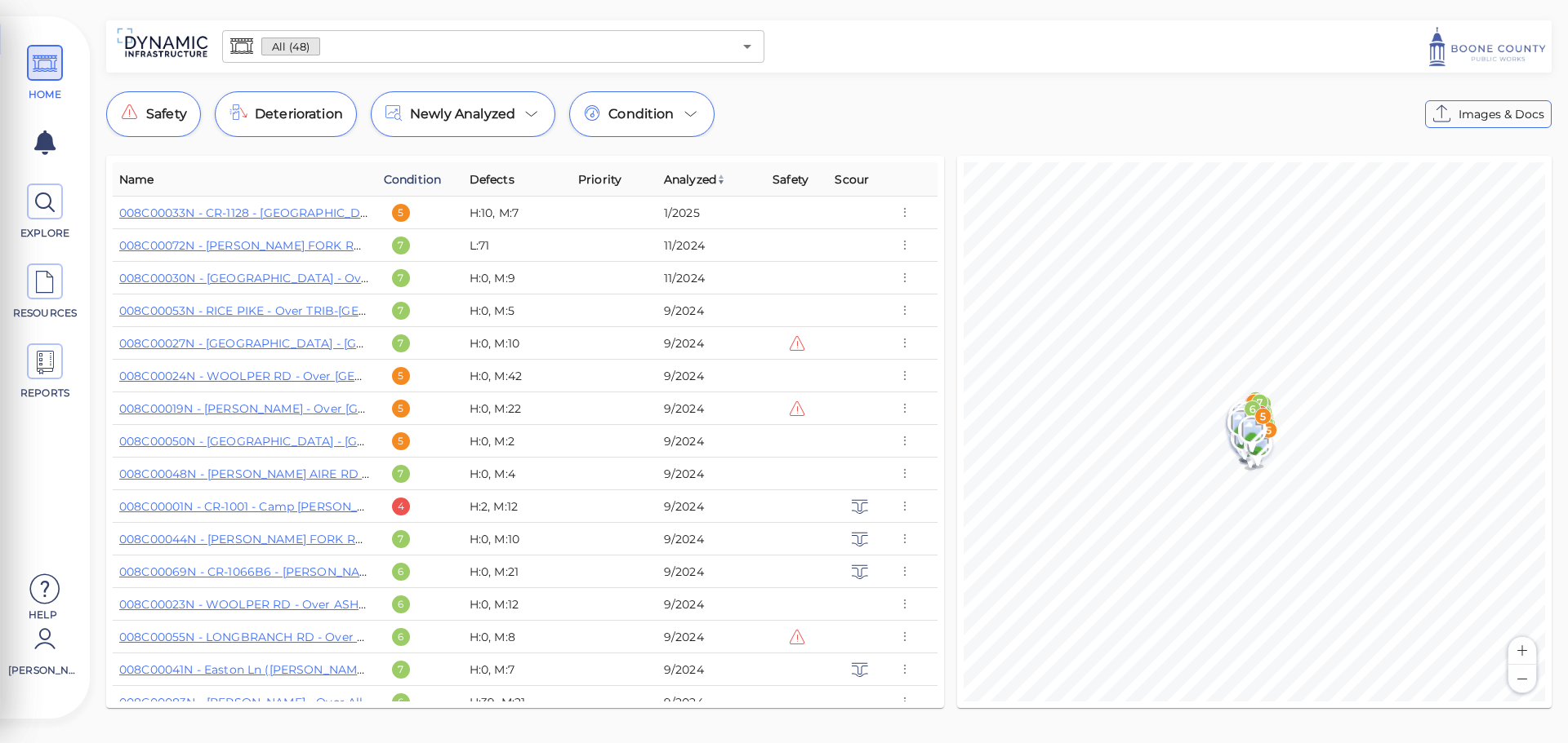
click at [419, 182] on span "Condition" at bounding box center [412, 179] width 57 height 19
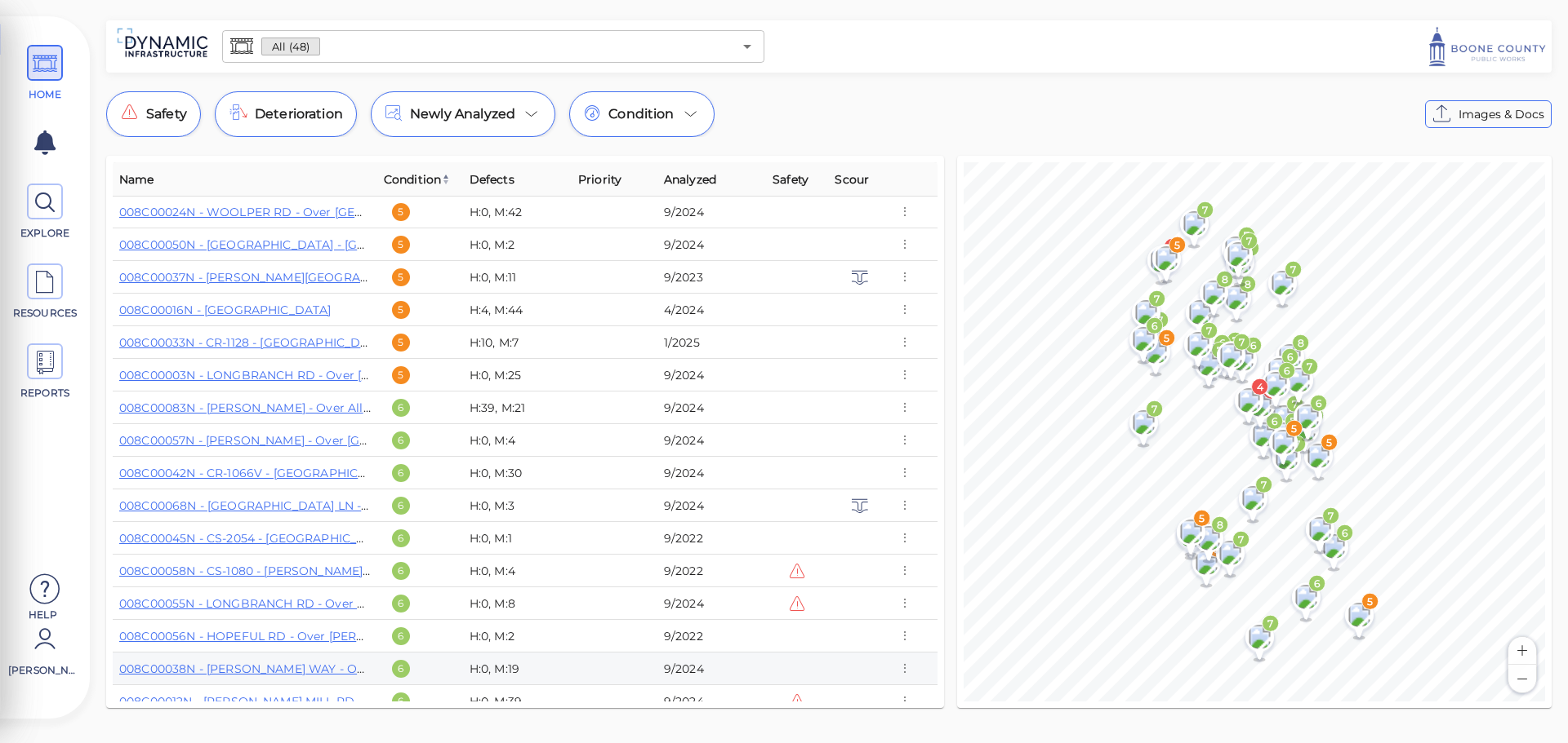
scroll to position [1, 0]
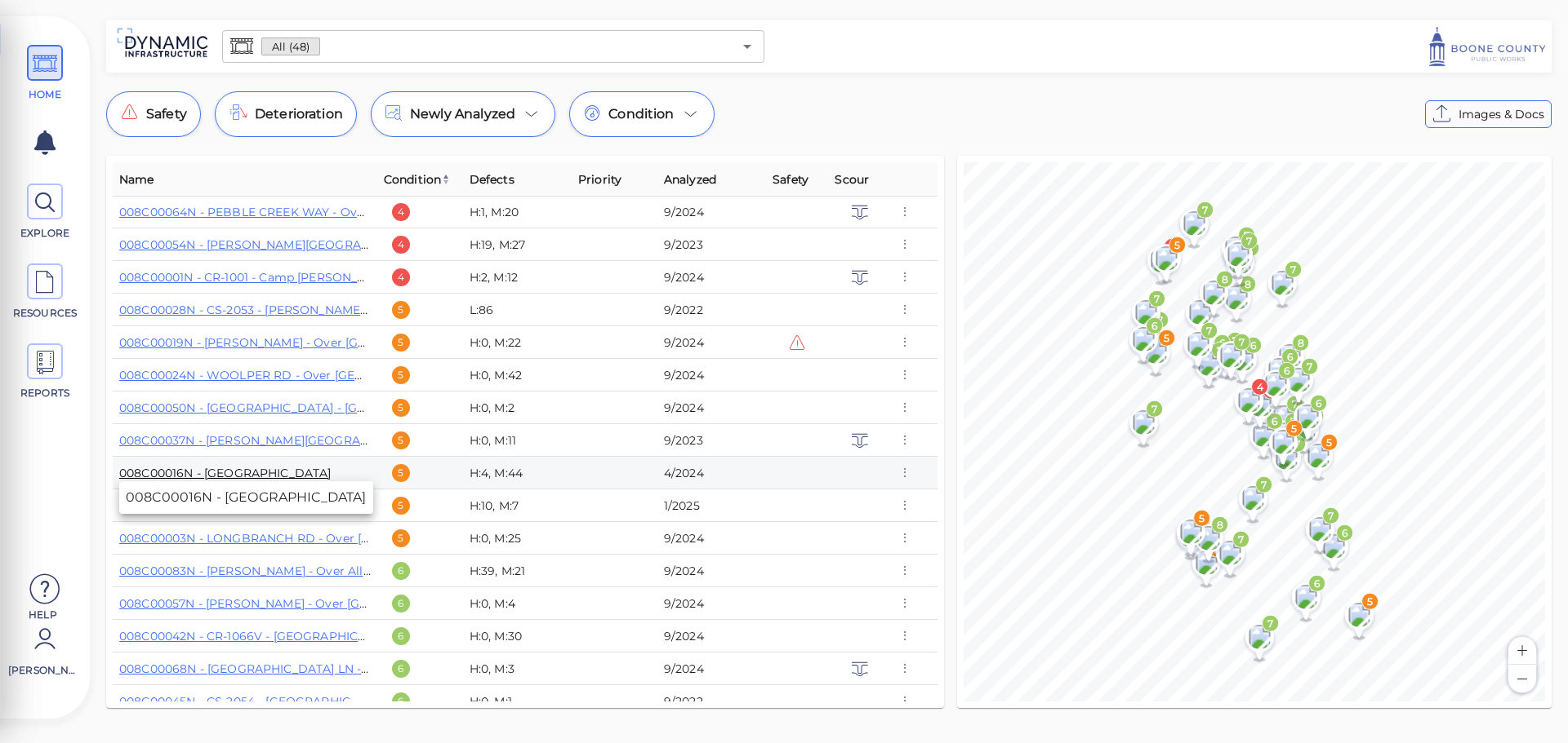
click at [297, 465] on link "008C00016N - [GEOGRAPHIC_DATA]" at bounding box center [226, 472] width 212 height 14
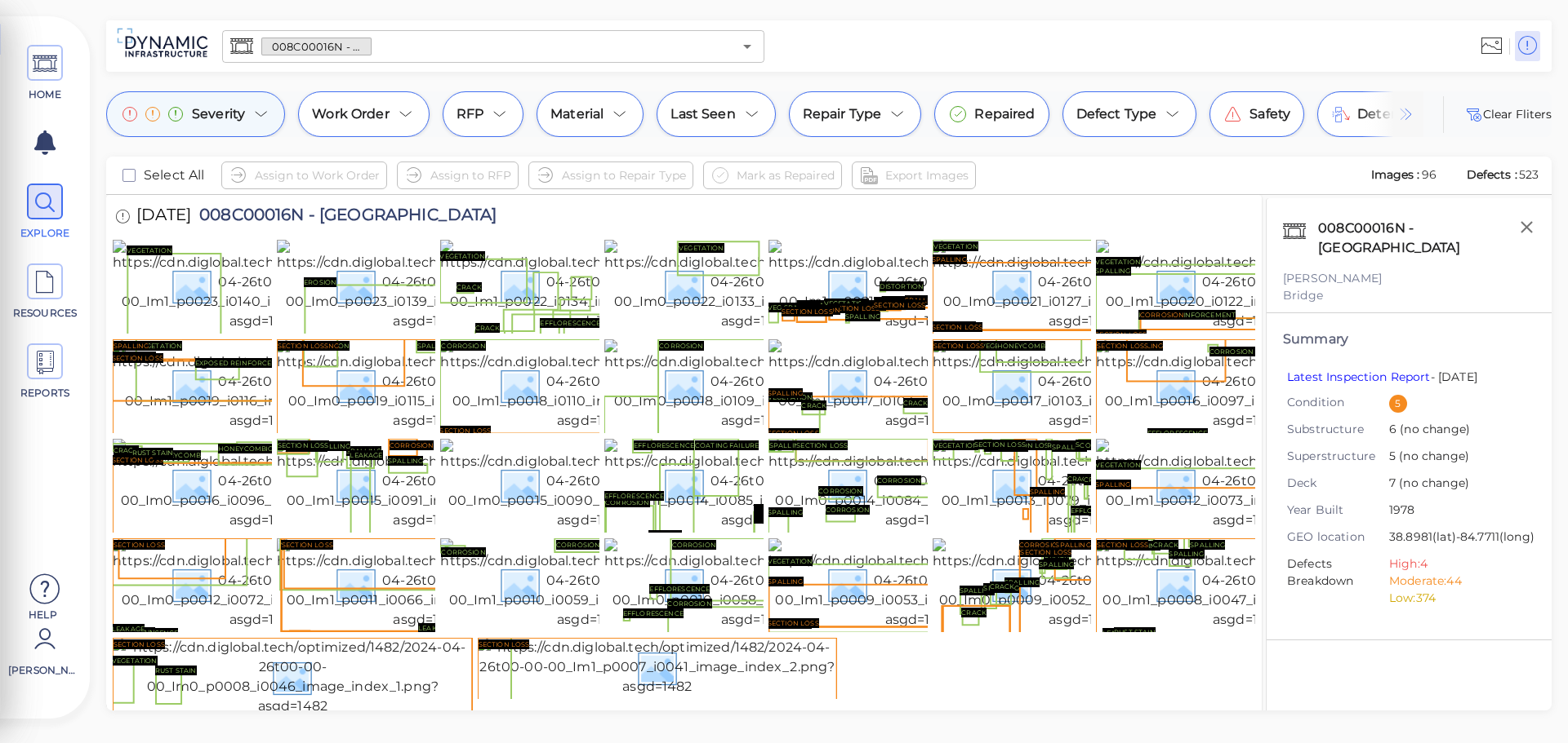
click at [254, 106] on icon at bounding box center [261, 114] width 19 height 19
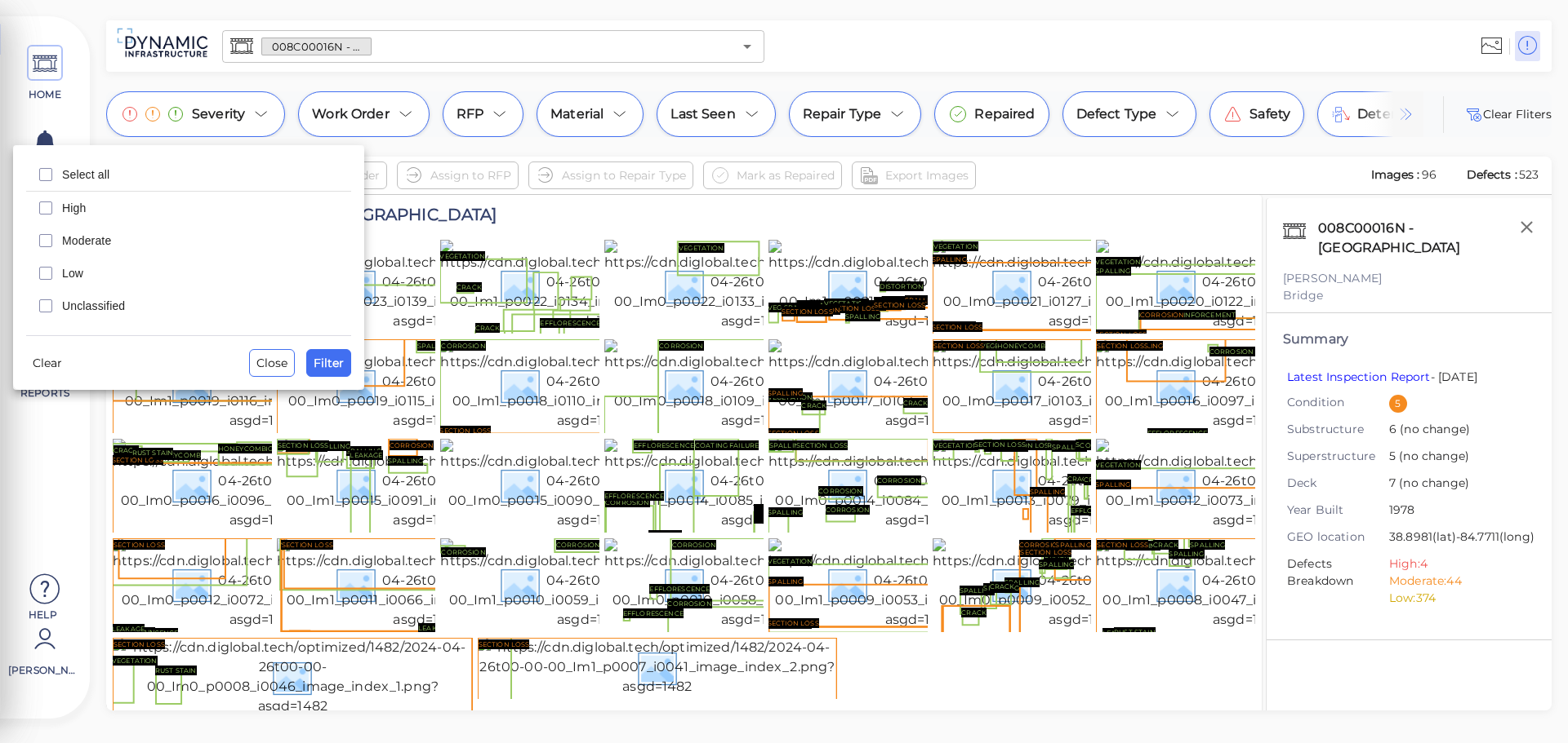
click at [71, 205] on span "High" at bounding box center [202, 207] width 280 height 16
click at [324, 368] on span "Filter" at bounding box center [328, 363] width 30 height 19
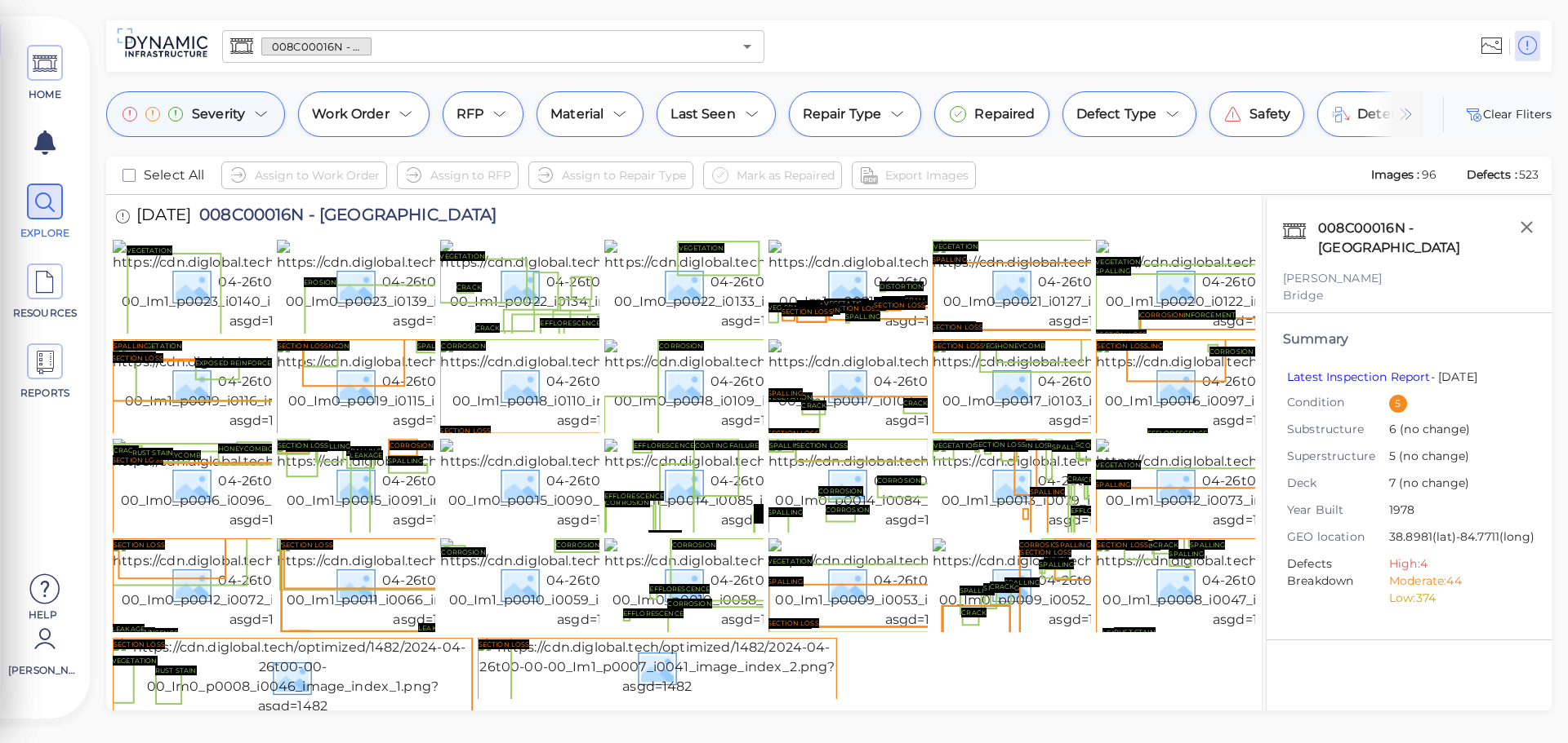
click at [252, 115] on icon at bounding box center [261, 114] width 19 height 19
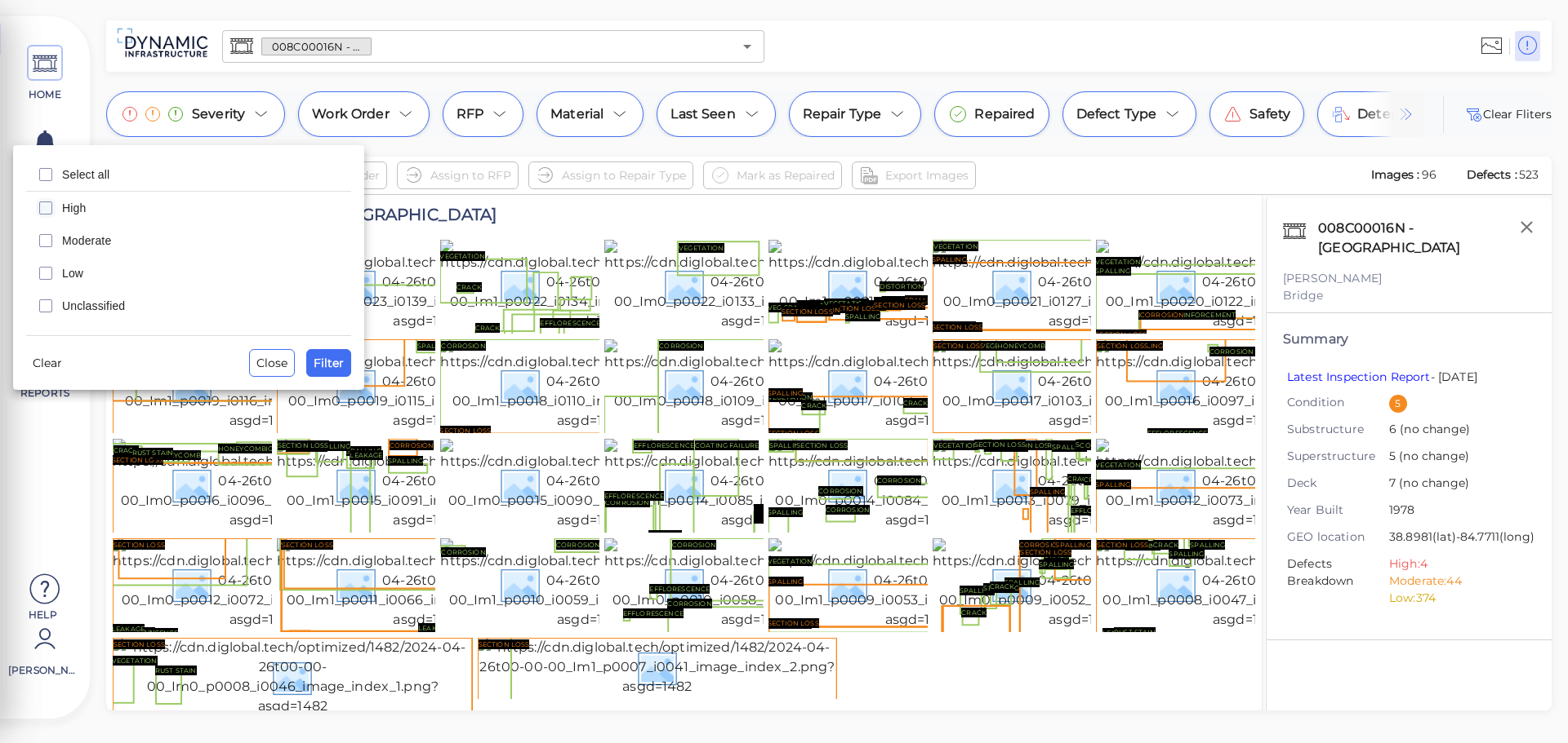
click at [48, 209] on icon "checkbox" at bounding box center [45, 208] width 19 height 19
click at [327, 366] on span "Filter" at bounding box center [328, 363] width 30 height 19
